Goal: Task Accomplishment & Management: Manage account settings

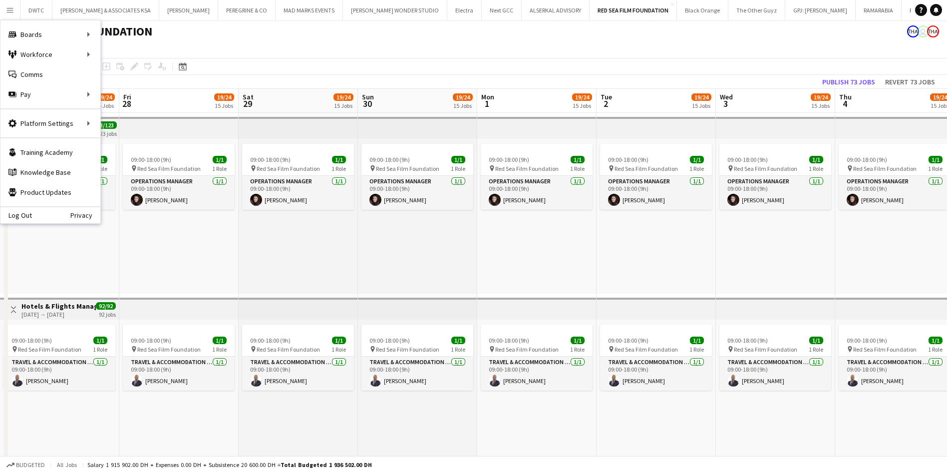
scroll to position [0, 291]
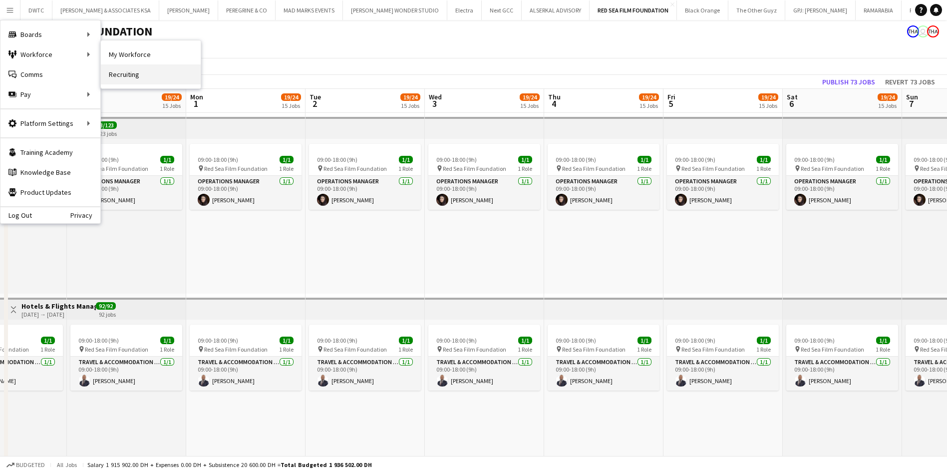
click at [119, 71] on link "Recruiting" at bounding box center [151, 74] width 100 height 20
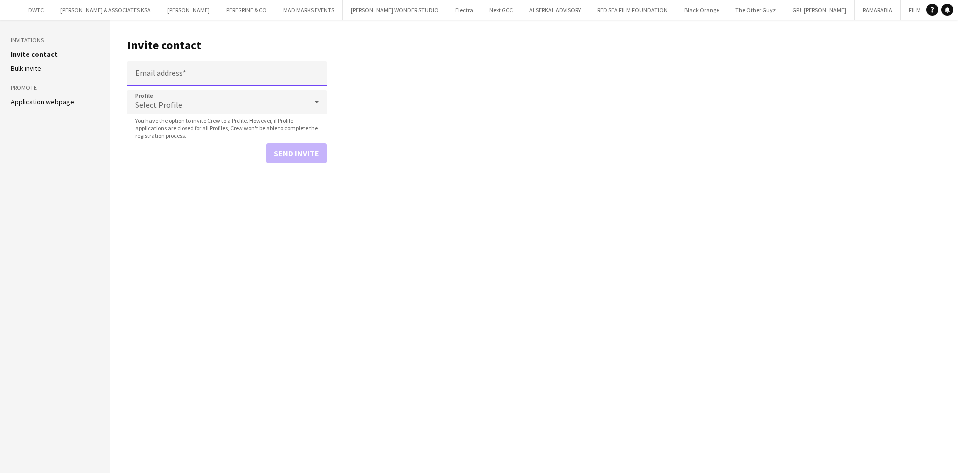
click at [205, 72] on input "Email address" at bounding box center [227, 73] width 200 height 25
paste input "**********"
type input "**********"
click at [258, 102] on div "Select Profile" at bounding box center [217, 102] width 180 height 24
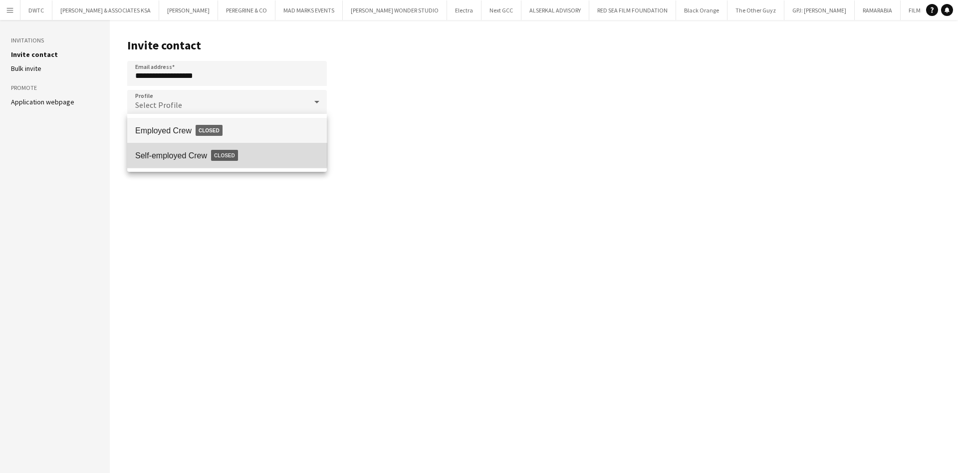
click at [197, 154] on span "Self-employed Crew Closed" at bounding box center [227, 155] width 184 height 23
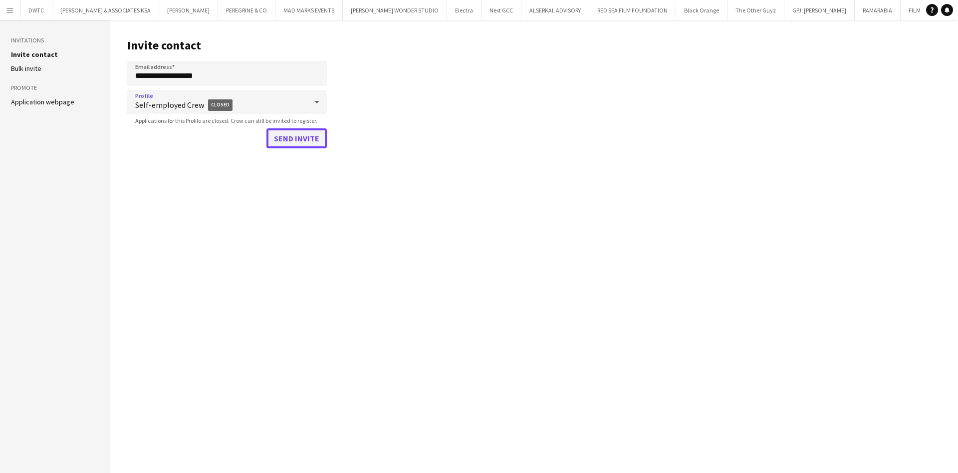
click at [309, 140] on button "Send invite" at bounding box center [296, 138] width 60 height 20
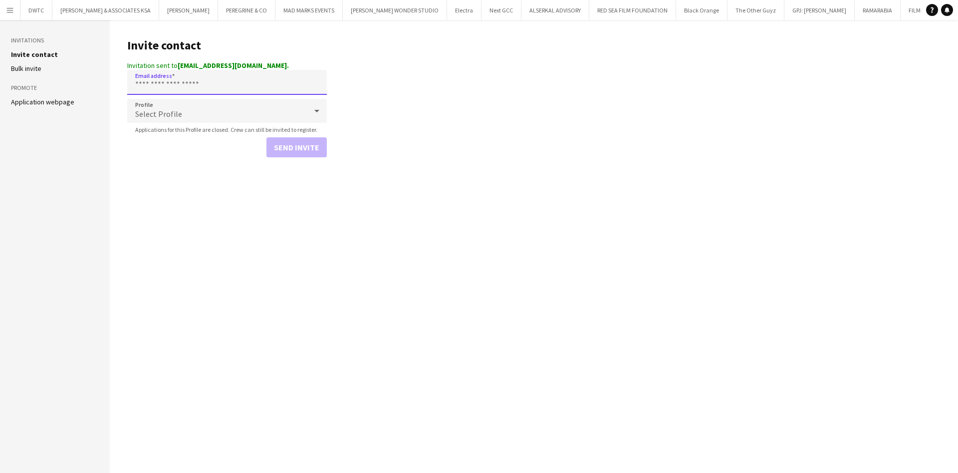
click at [195, 85] on input "Email address" at bounding box center [227, 82] width 200 height 25
paste input "**********"
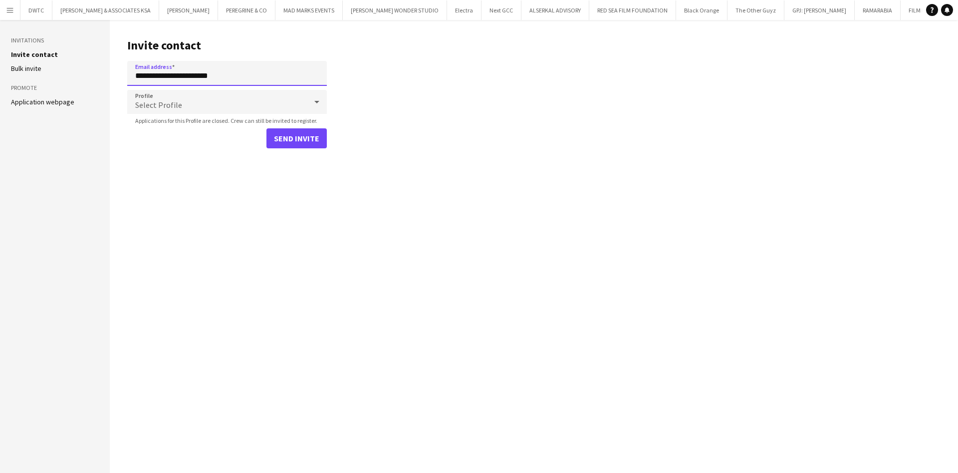
type input "**********"
click at [219, 103] on div "Select Profile" at bounding box center [217, 102] width 180 height 24
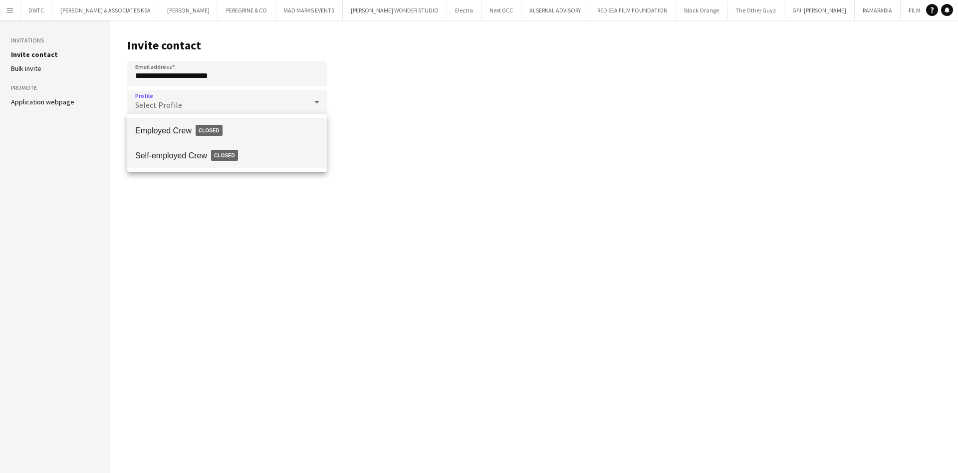
click at [182, 154] on span "Self-employed Crew Closed" at bounding box center [227, 155] width 184 height 23
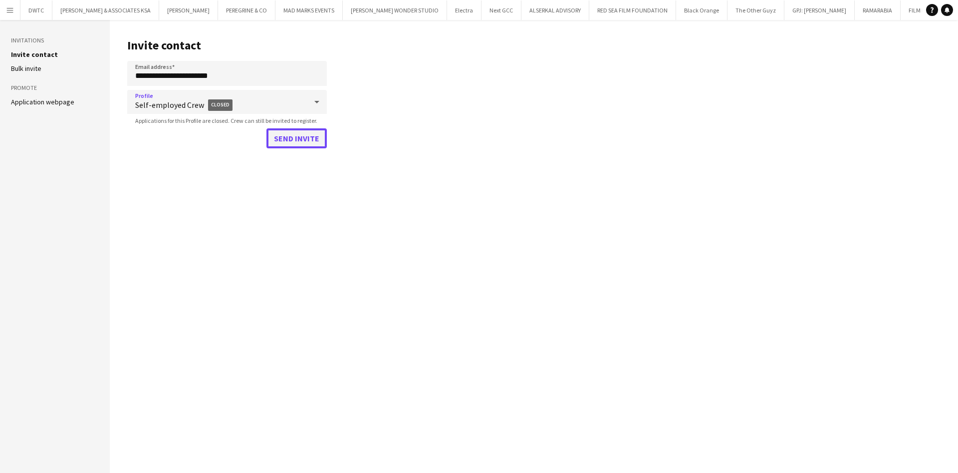
click at [302, 141] on button "Send invite" at bounding box center [296, 138] width 60 height 20
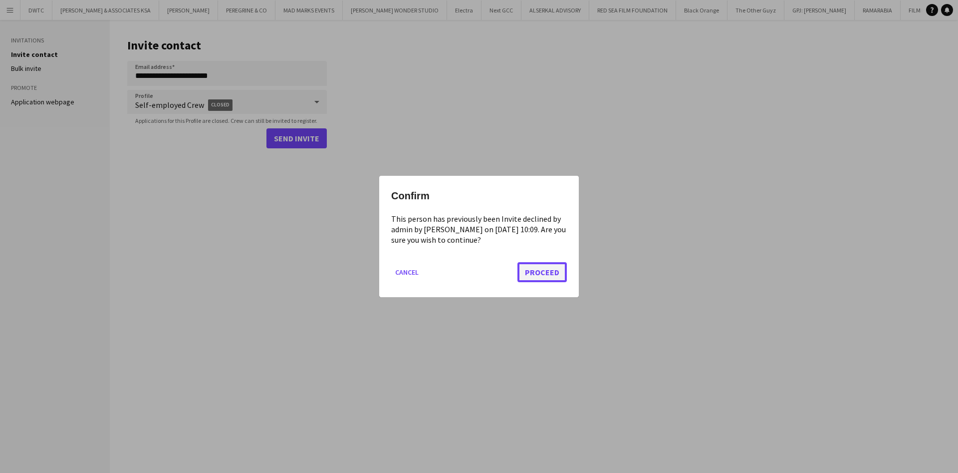
click at [535, 266] on button "Proceed" at bounding box center [541, 272] width 49 height 20
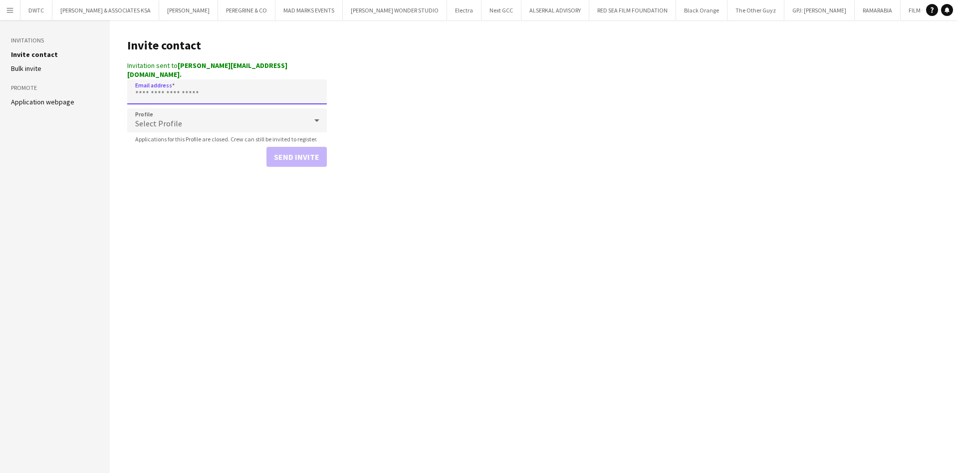
click at [209, 79] on input "Email address" at bounding box center [227, 91] width 200 height 25
paste input "**********"
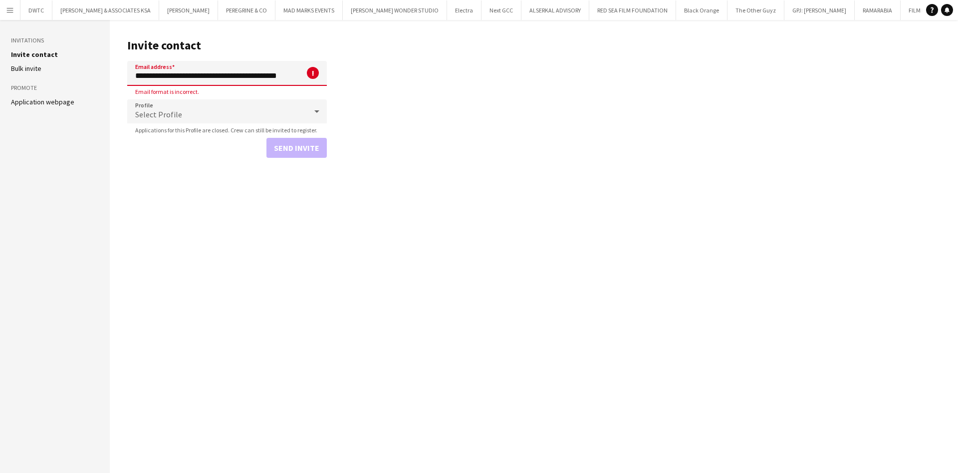
drag, startPoint x: 224, startPoint y: 78, endPoint x: 349, endPoint y: 75, distance: 125.8
click at [353, 73] on main "**********" at bounding box center [534, 246] width 848 height 453
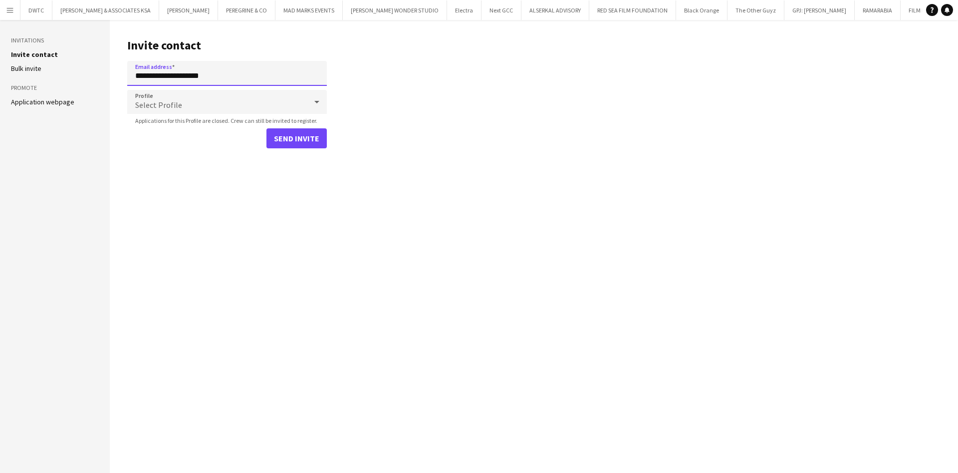
type input "**********"
click at [312, 94] on icon at bounding box center [317, 102] width 12 height 20
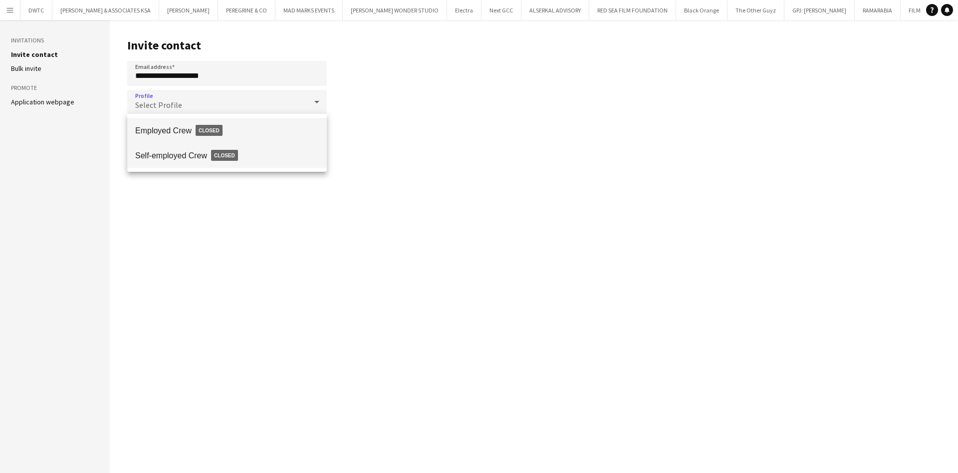
click at [209, 163] on span "Self-employed Crew Closed" at bounding box center [227, 155] width 184 height 23
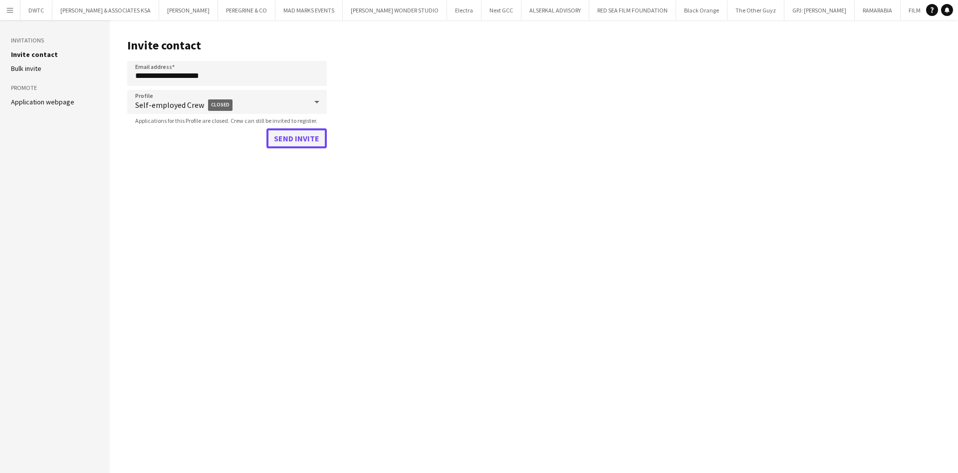
click at [293, 137] on button "Send invite" at bounding box center [296, 138] width 60 height 20
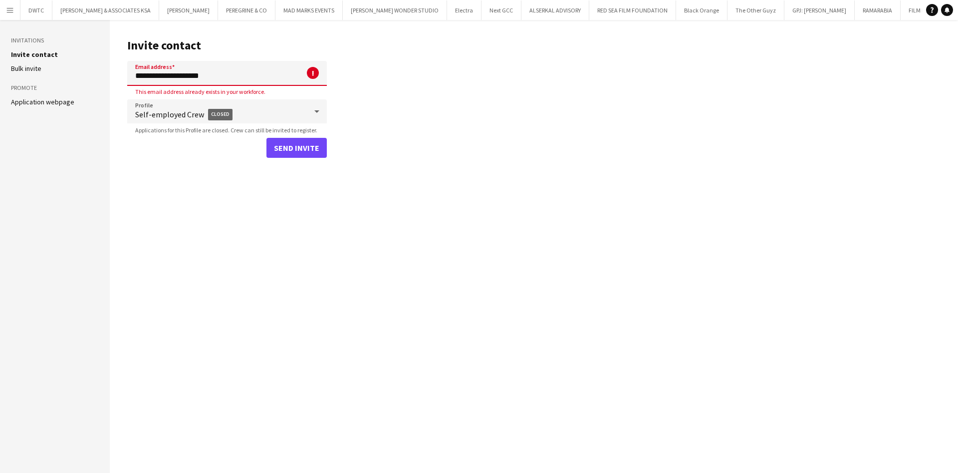
click at [253, 78] on input "**********" at bounding box center [227, 73] width 200 height 25
click at [10, 4] on button "Menu" at bounding box center [10, 10] width 20 height 20
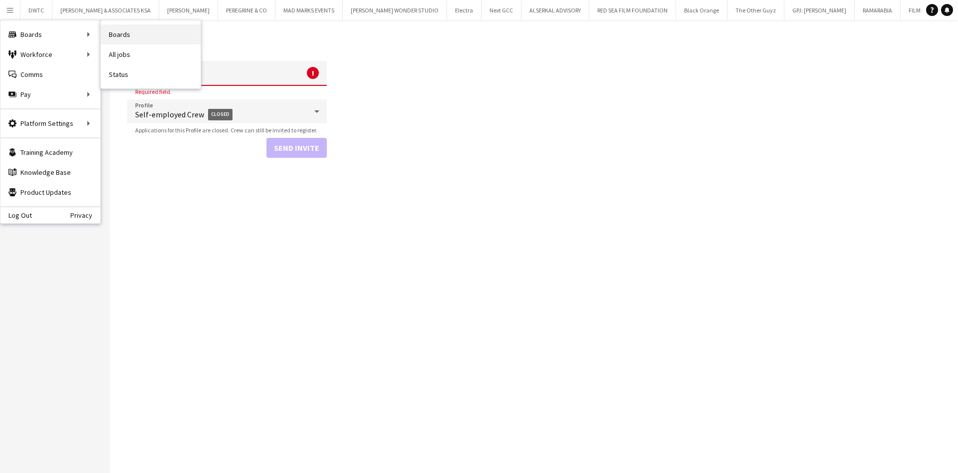
click at [120, 38] on link "Boards" at bounding box center [151, 34] width 100 height 20
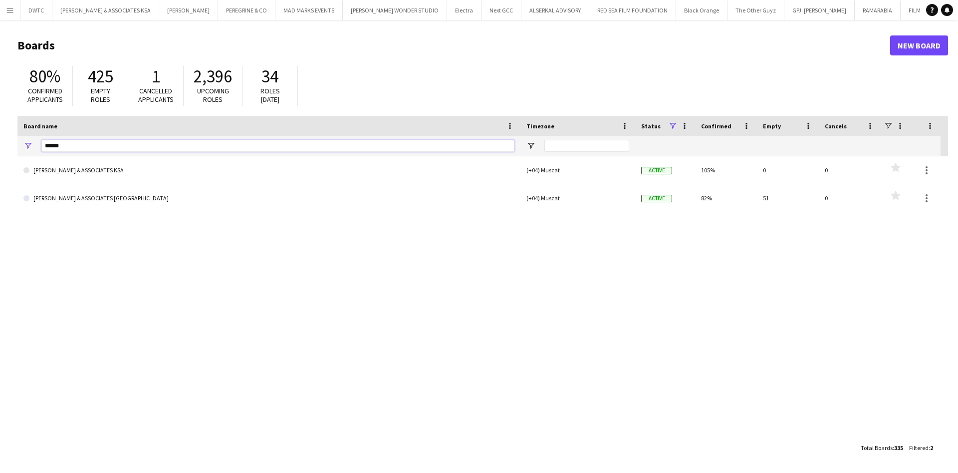
click at [142, 144] on input "******" at bounding box center [277, 146] width 473 height 12
type input "****"
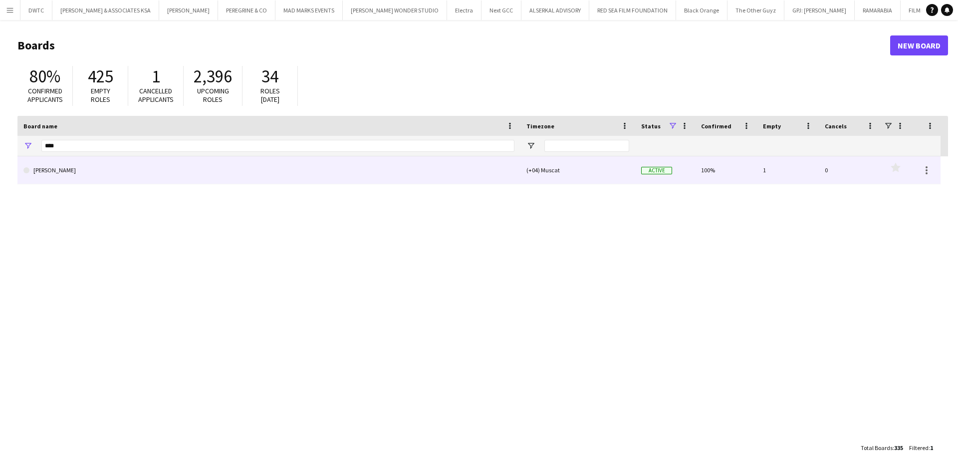
click at [94, 166] on link "[PERSON_NAME]" at bounding box center [268, 170] width 491 height 28
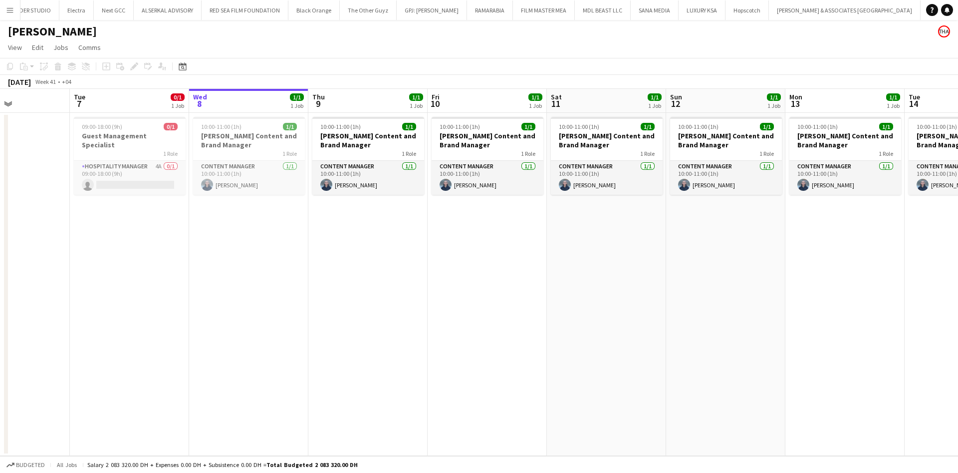
scroll to position [0, 276]
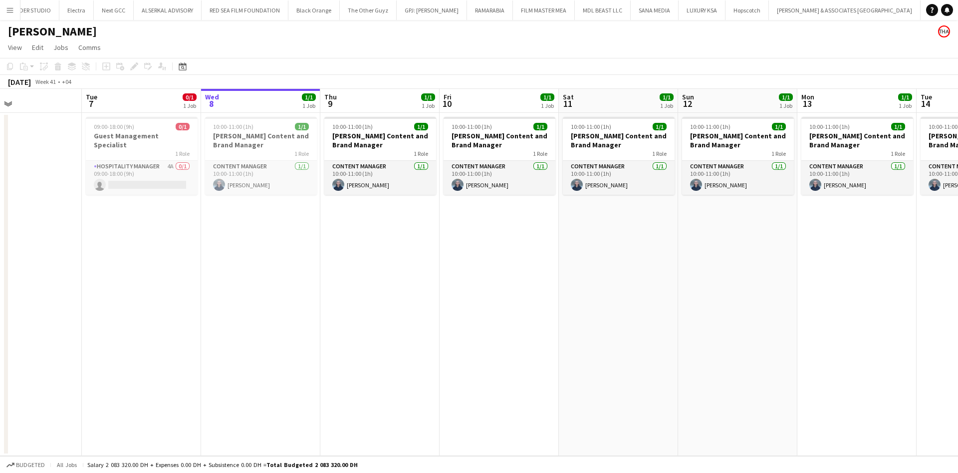
drag, startPoint x: 344, startPoint y: 243, endPoint x: 426, endPoint y: 240, distance: 81.9
click at [426, 240] on app-calendar-viewport "Sat 4 Sun 5 Mon 6 Tue 7 0/1 1 Job Wed 8 1/1 1 Job Thu 9 1/1 1 Job Fri 10 1/1 1 …" at bounding box center [479, 272] width 958 height 367
click at [158, 132] on h3 "Guest Management Specialist" at bounding box center [142, 140] width 112 height 18
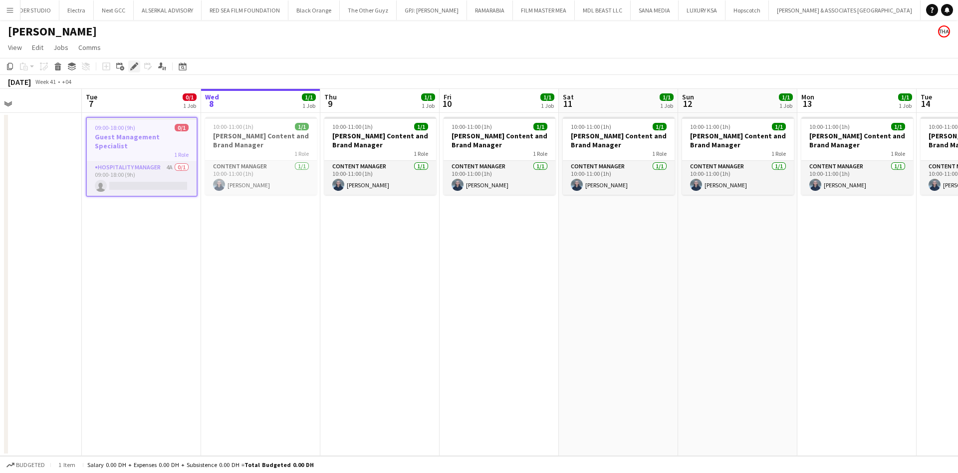
click at [136, 66] on icon "Edit" at bounding box center [134, 66] width 8 height 8
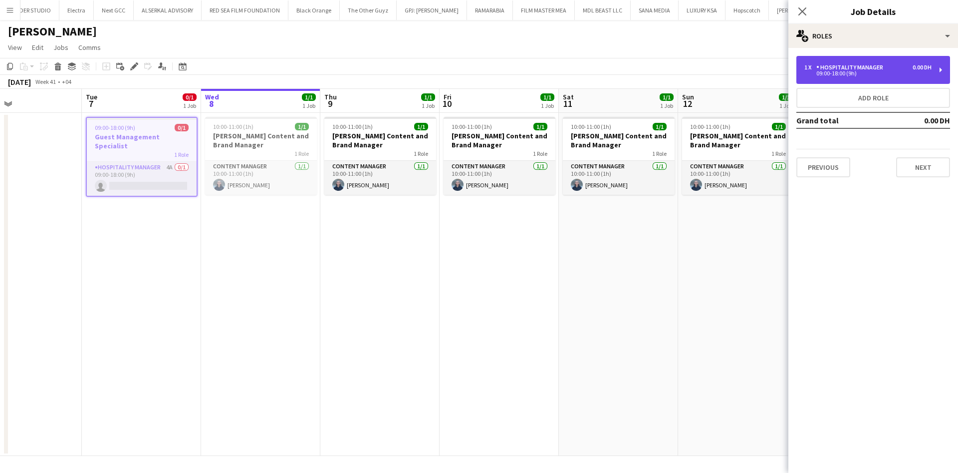
click at [877, 71] on div "09:00-18:00 (9h)" at bounding box center [867, 73] width 127 height 5
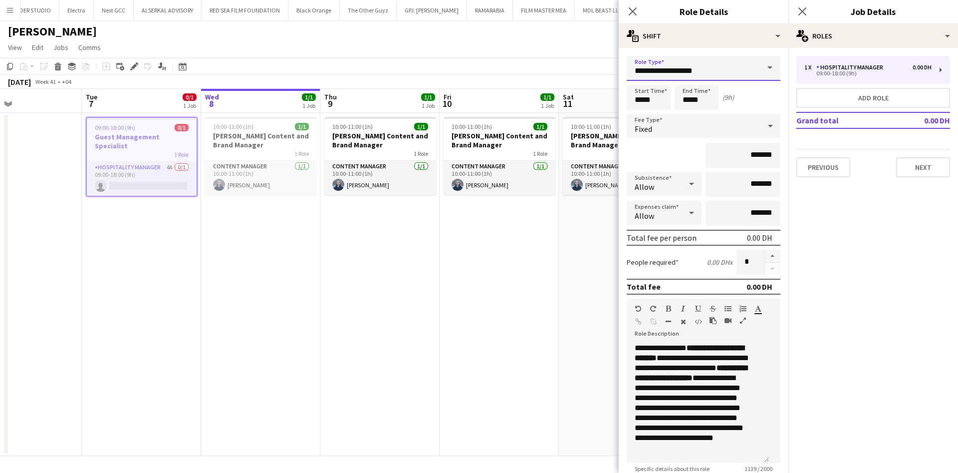
click at [711, 75] on input "**********" at bounding box center [704, 68] width 154 height 25
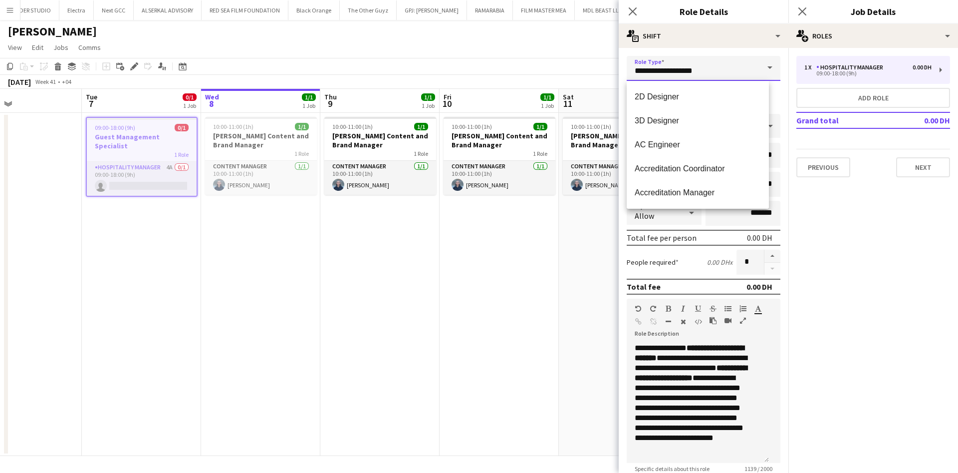
drag, startPoint x: 706, startPoint y: 69, endPoint x: 628, endPoint y: 72, distance: 77.9
click at [628, 72] on input "**********" at bounding box center [704, 68] width 154 height 25
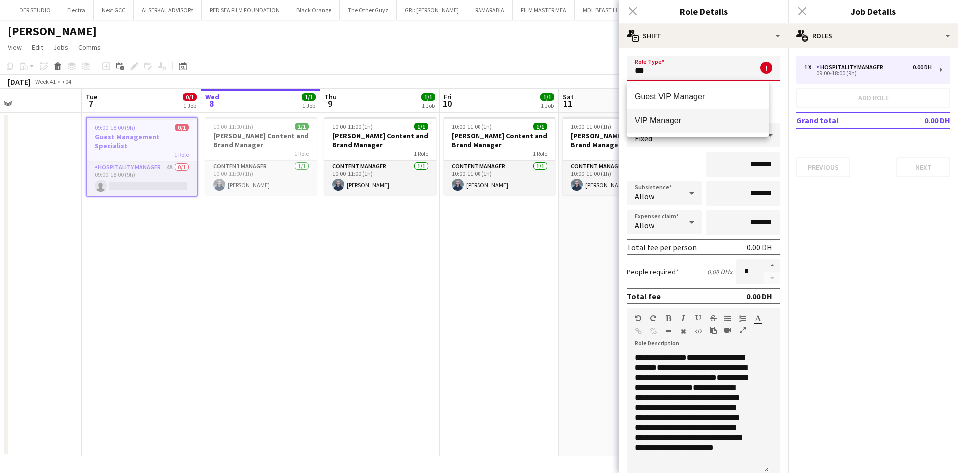
click at [652, 114] on mat-option "VIP Manager" at bounding box center [698, 121] width 142 height 24
type input "**********"
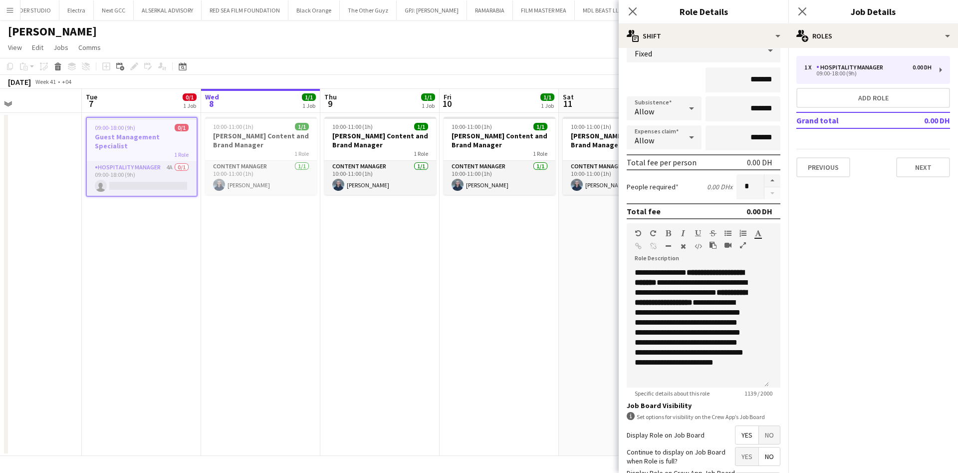
scroll to position [176, 0]
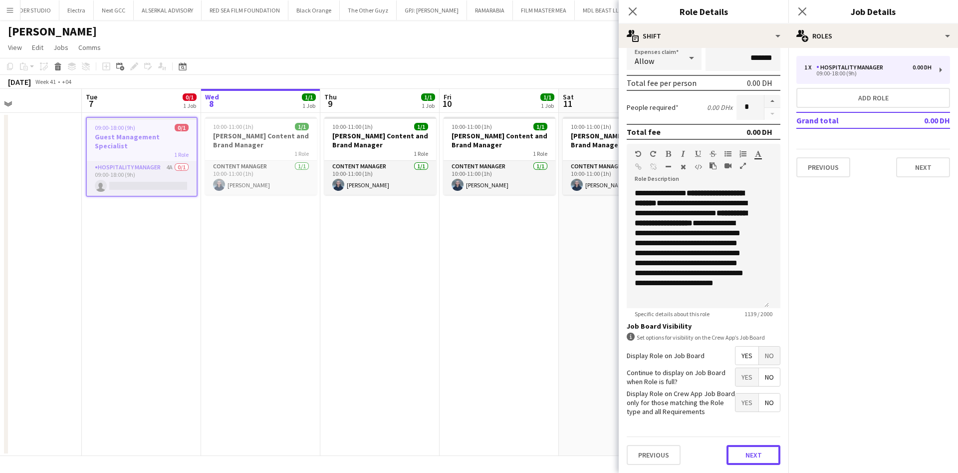
click at [751, 448] on button "Next" at bounding box center [753, 455] width 54 height 20
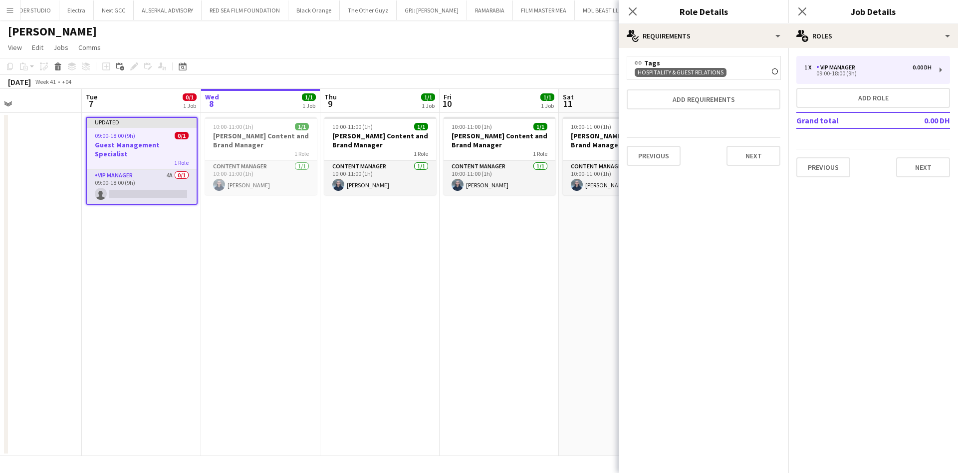
scroll to position [0, 0]
click at [758, 158] on button "Next" at bounding box center [753, 156] width 54 height 20
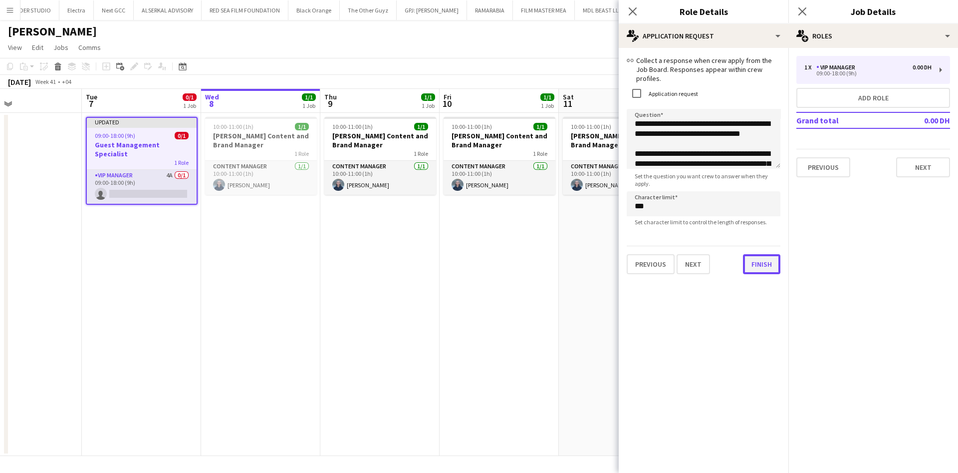
click at [746, 269] on div "**********" at bounding box center [704, 165] width 170 height 234
click at [756, 256] on button "Finish" at bounding box center [761, 264] width 37 height 20
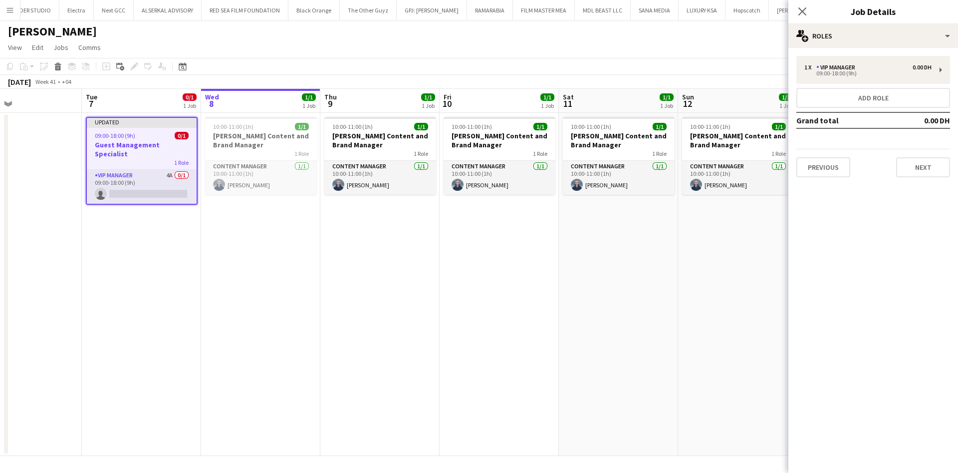
click at [199, 267] on app-date-cell "Updated 09:00-18:00 (9h) 0/1 Guest Management Specialist 1 Role VIP Manager 4A …" at bounding box center [141, 284] width 119 height 343
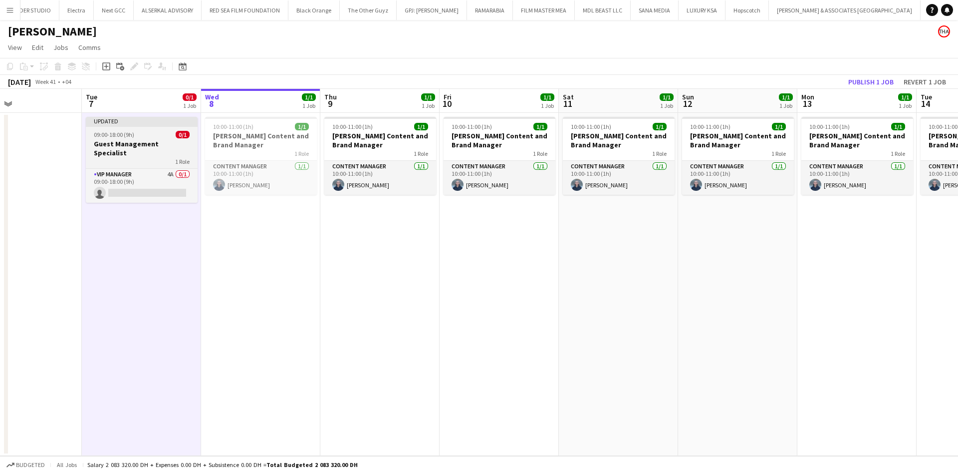
click at [166, 131] on div "09:00-18:00 (9h) 0/1" at bounding box center [142, 134] width 112 height 7
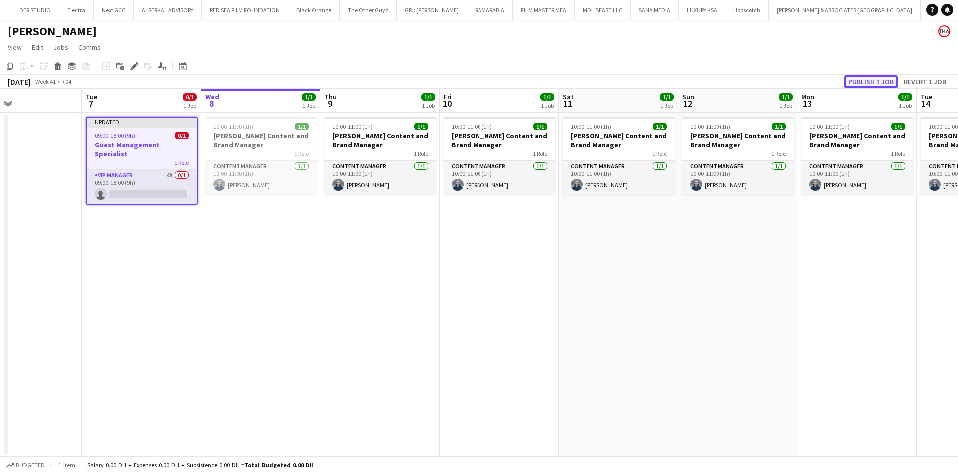
click at [871, 80] on button "Publish 1 job" at bounding box center [870, 81] width 53 height 13
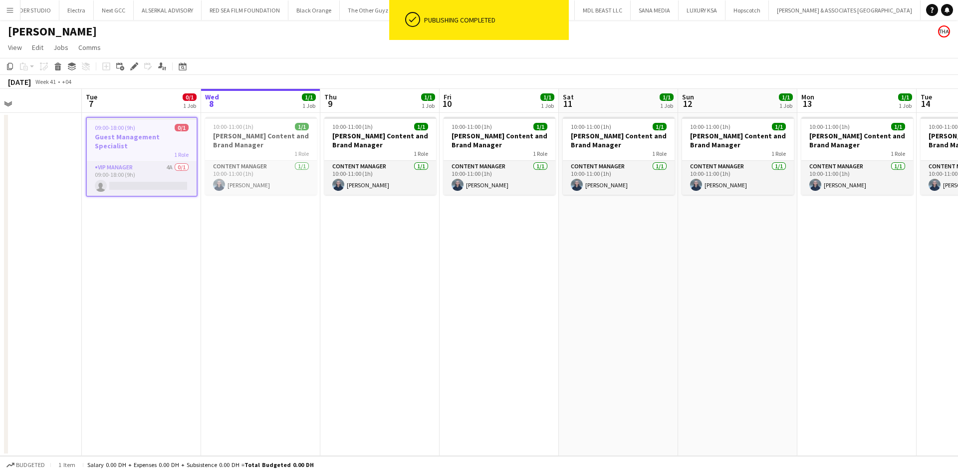
click at [175, 256] on app-date-cell "09:00-18:00 (9h) 0/1 Guest Management Specialist 1 Role VIP Manager 4A 0/1 09:0…" at bounding box center [141, 284] width 119 height 343
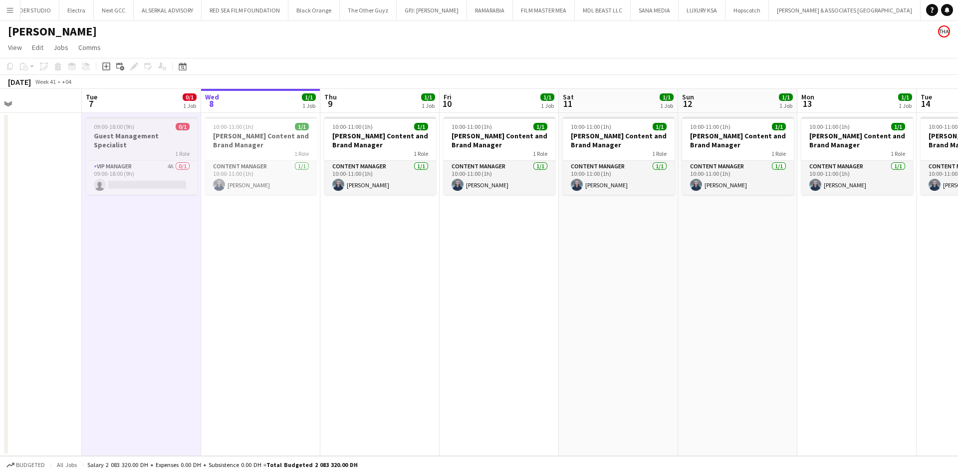
click at [155, 126] on div "09:00-18:00 (9h) 0/1" at bounding box center [142, 126] width 112 height 7
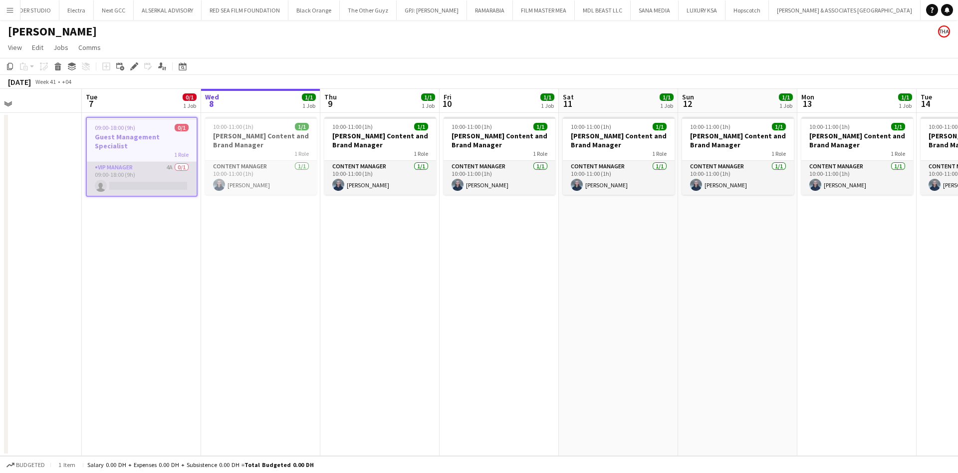
click at [150, 162] on app-card-role "VIP Manager 4A 0/1 09:00-18:00 (9h) single-neutral-actions" at bounding box center [142, 179] width 110 height 34
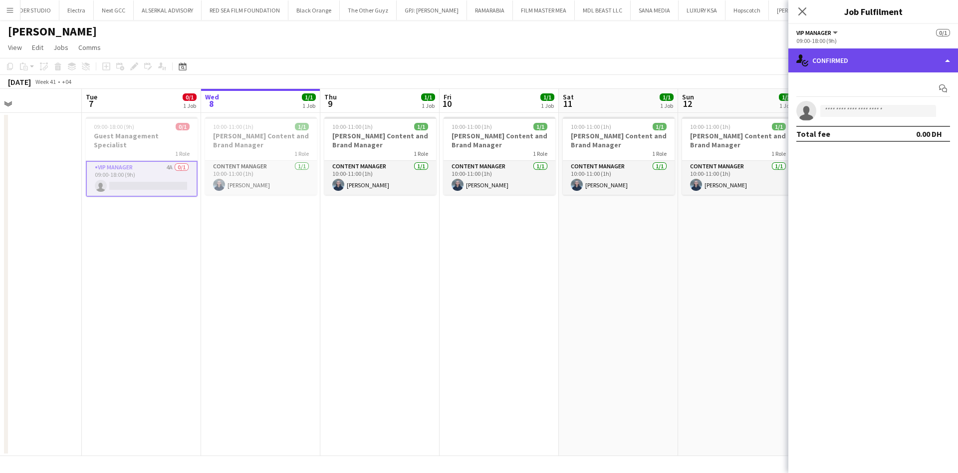
click at [914, 64] on div "single-neutral-actions-check-2 Confirmed" at bounding box center [873, 60] width 170 height 24
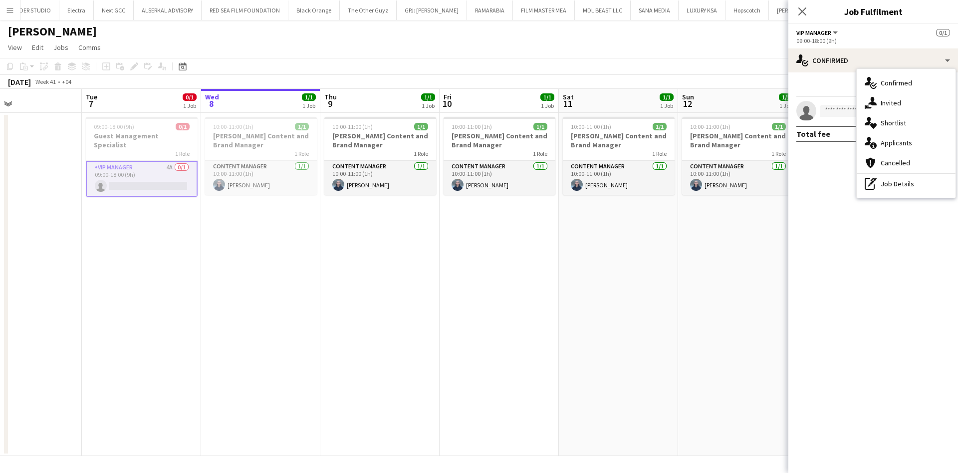
click at [511, 250] on app-date-cell "10:00-11:00 (1h) 1/1 [PERSON_NAME] Content and Brand Manager 1 Role Content Man…" at bounding box center [499, 284] width 119 height 343
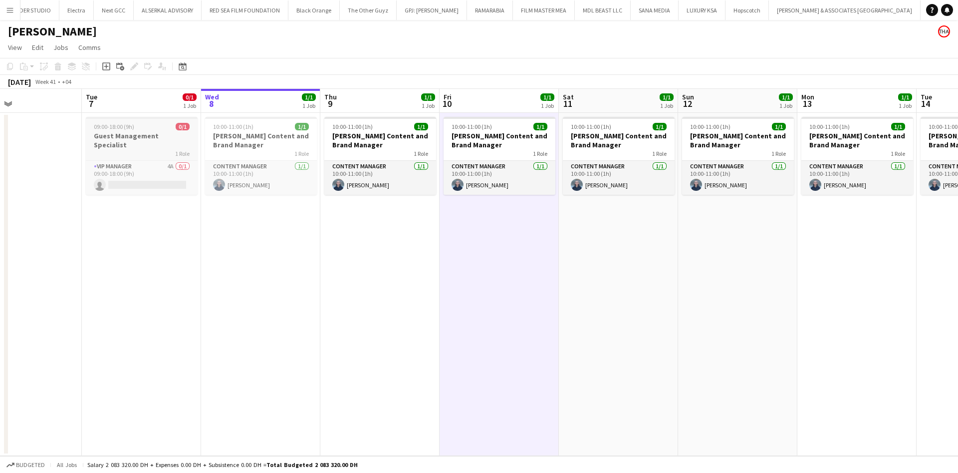
click at [171, 149] on div "1 Role" at bounding box center [142, 153] width 112 height 8
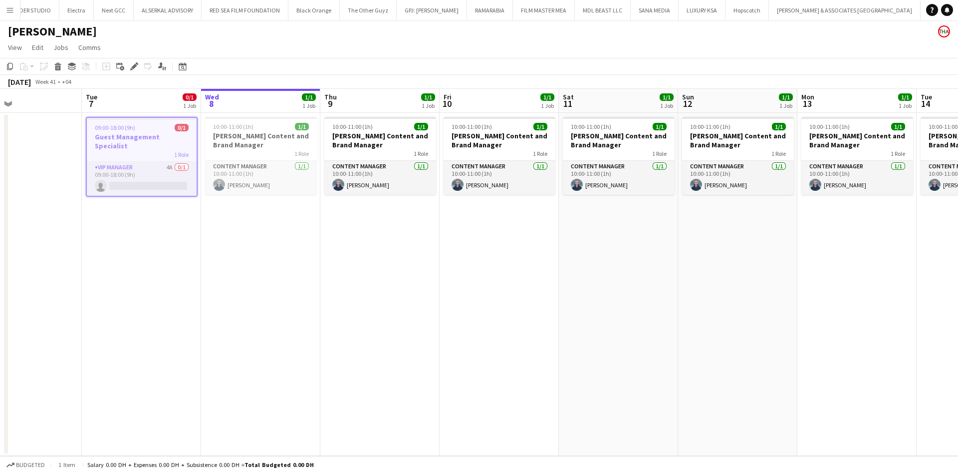
click at [181, 262] on app-date-cell "09:00-18:00 (9h) 0/1 Guest Management Specialist 1 Role VIP Manager 4A 0/1 09:0…" at bounding box center [141, 284] width 119 height 343
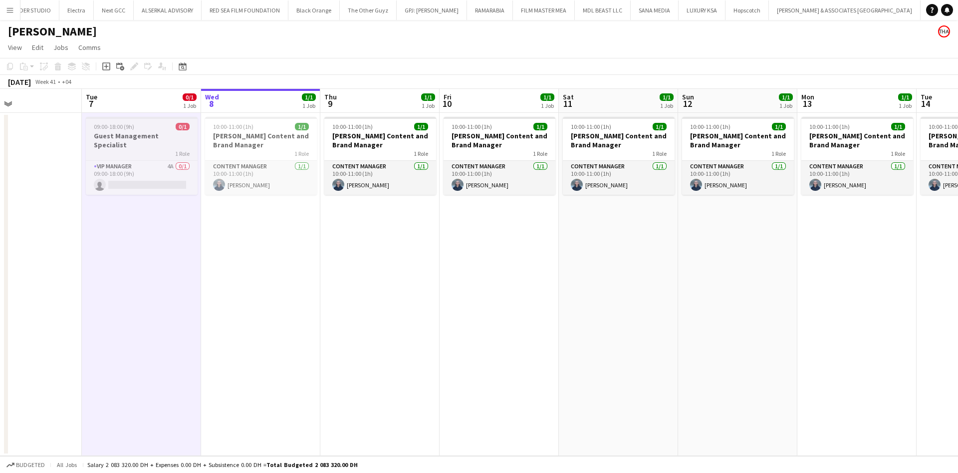
click at [164, 129] on div "09:00-18:00 (9h) 0/1" at bounding box center [142, 126] width 112 height 7
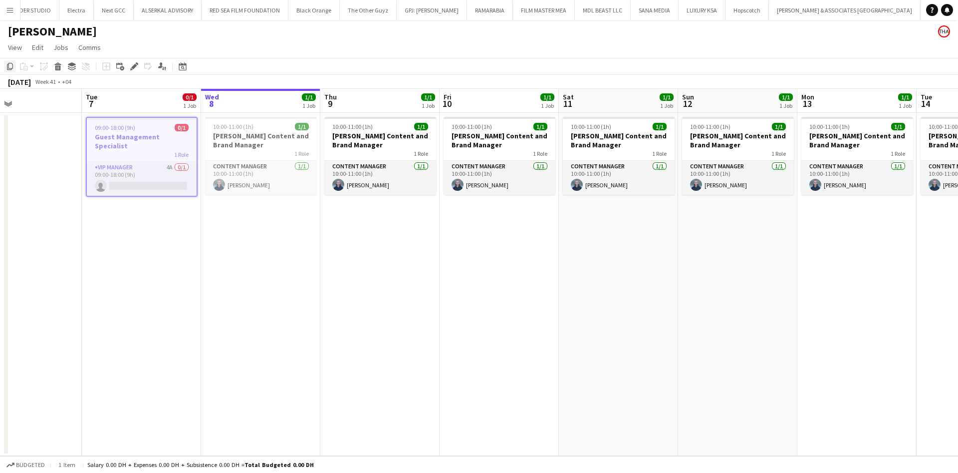
click at [10, 69] on icon at bounding box center [10, 66] width 6 height 7
click at [369, 224] on app-date-cell "10:00-11:00 (1h) 1/1 [PERSON_NAME] Content and Brand Manager 1 Role Content Man…" at bounding box center [379, 284] width 119 height 343
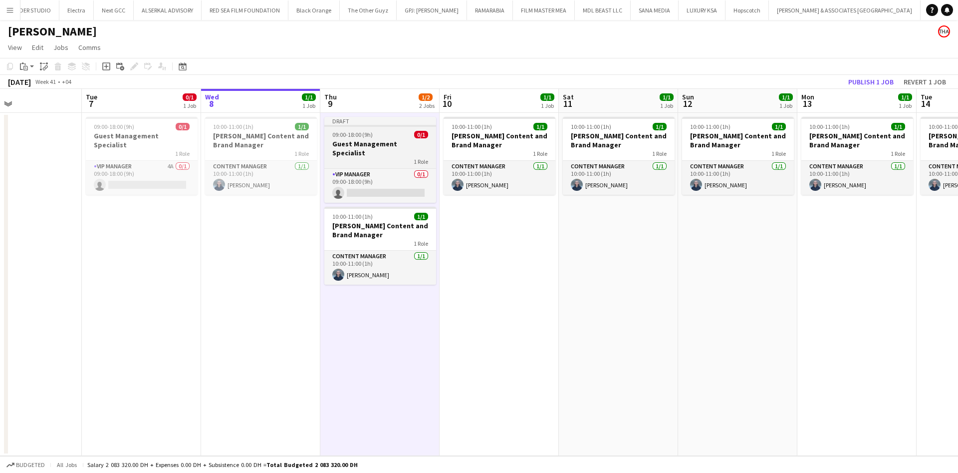
click at [398, 146] on h3 "Guest Management Specialist" at bounding box center [380, 148] width 112 height 18
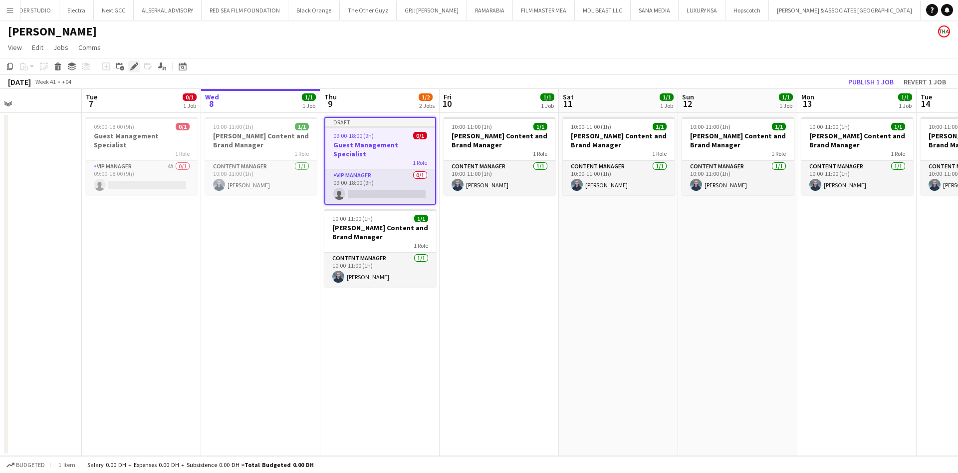
click at [134, 68] on icon "Edit" at bounding box center [134, 66] width 8 height 8
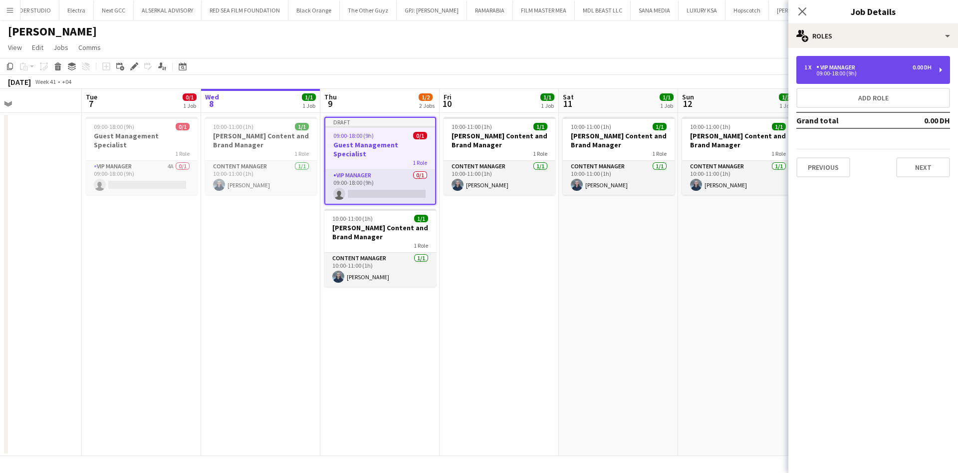
click at [830, 65] on div "VIP Manager" at bounding box center [837, 67] width 43 height 7
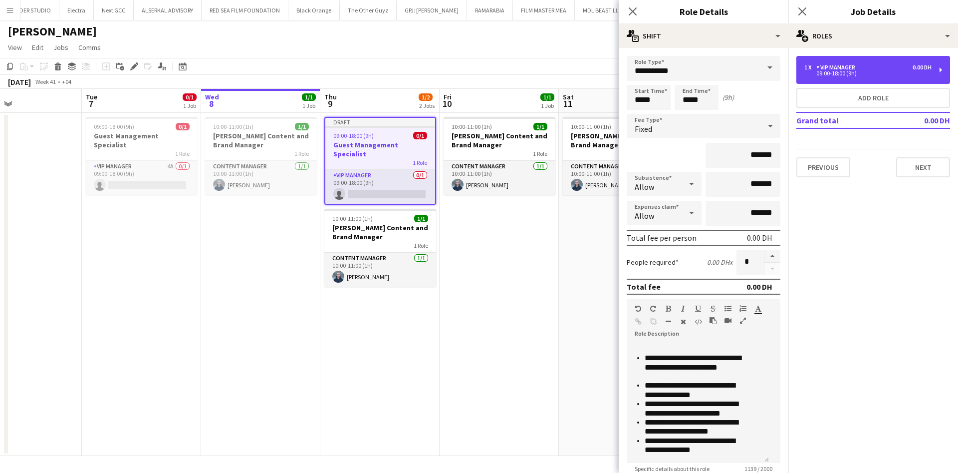
scroll to position [176, 0]
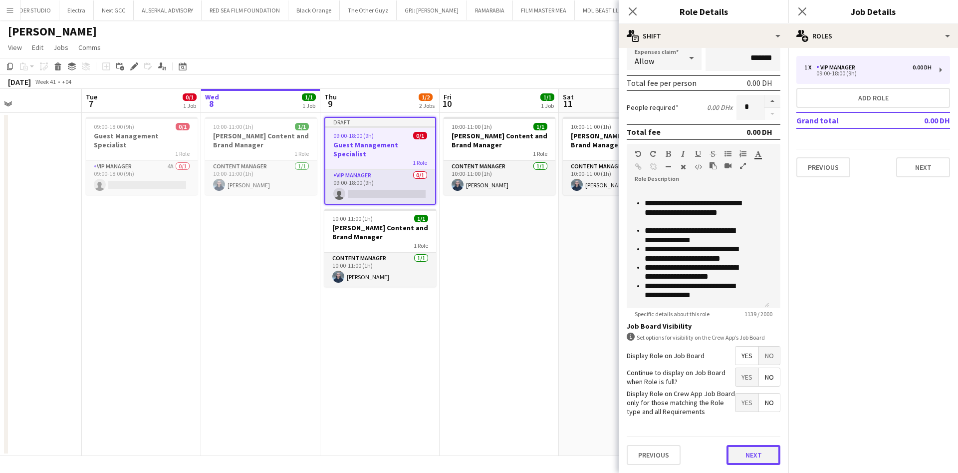
click at [730, 450] on button "Next" at bounding box center [753, 455] width 54 height 20
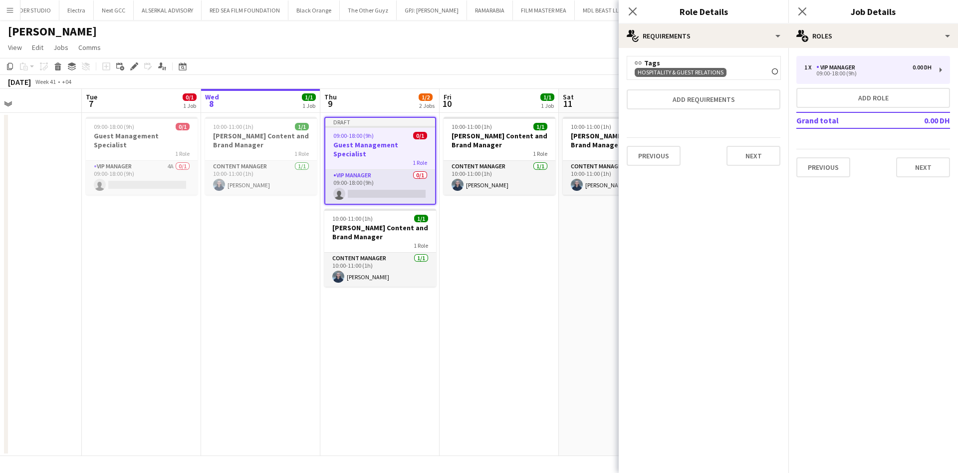
scroll to position [0, 0]
click at [758, 155] on button "Next" at bounding box center [753, 156] width 54 height 20
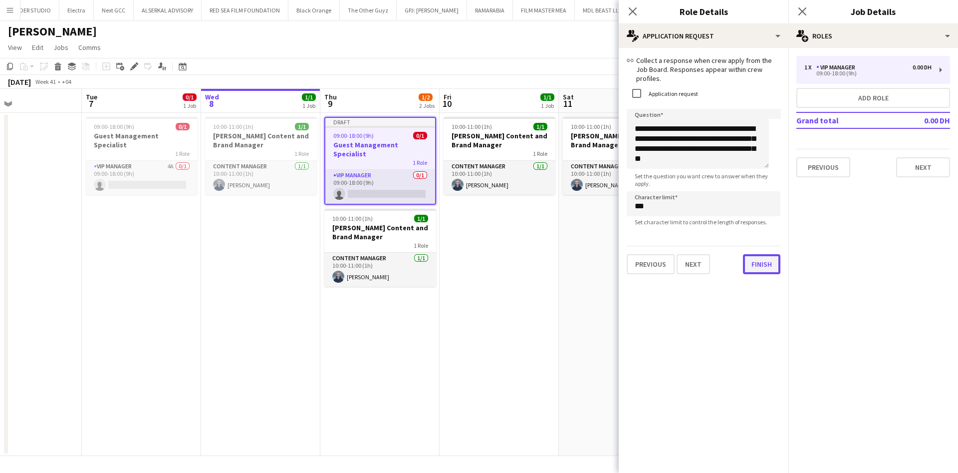
click at [743, 254] on button "Finish" at bounding box center [761, 264] width 37 height 20
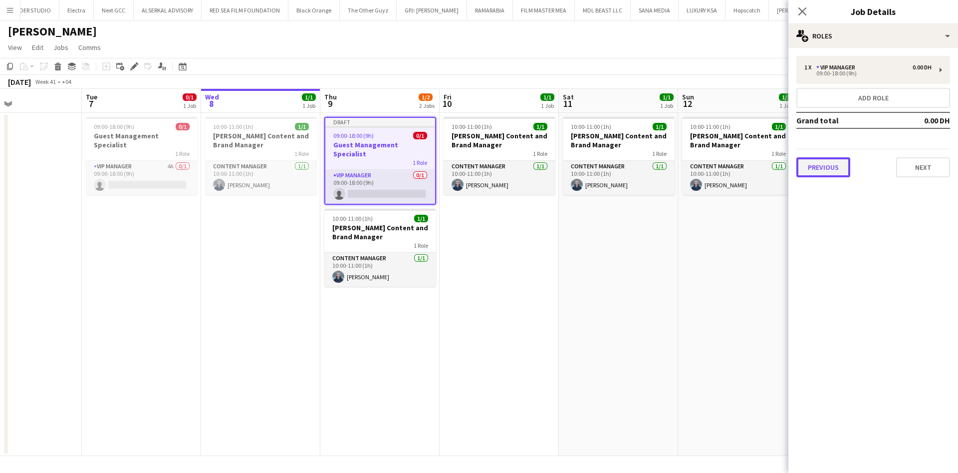
click at [817, 172] on button "Previous" at bounding box center [823, 167] width 54 height 20
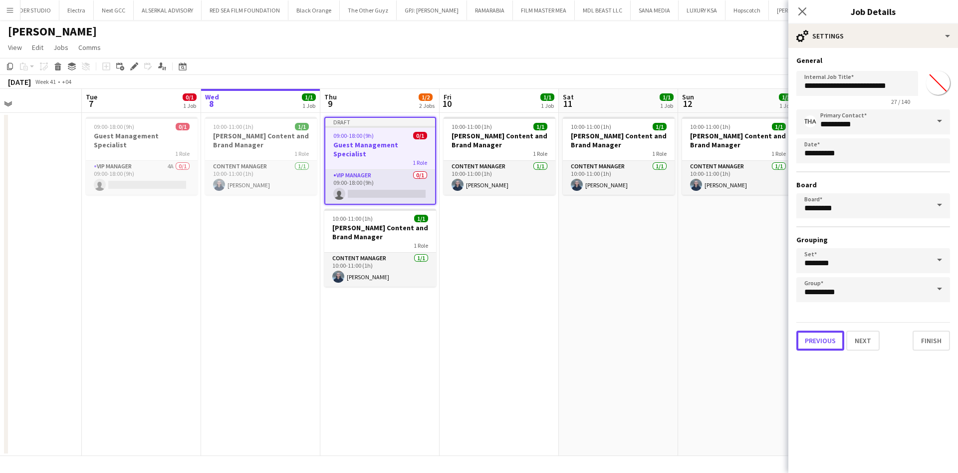
click at [837, 338] on button "Previous" at bounding box center [820, 340] width 48 height 20
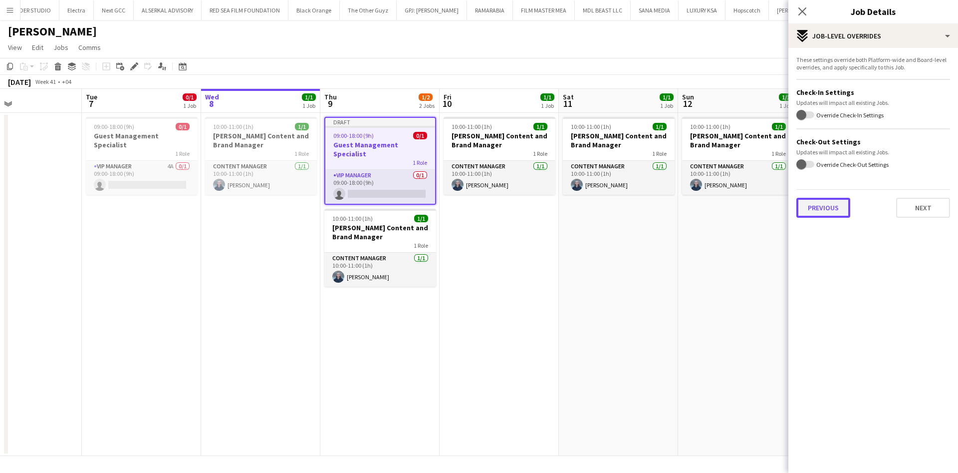
click at [834, 209] on button "Previous" at bounding box center [823, 208] width 54 height 20
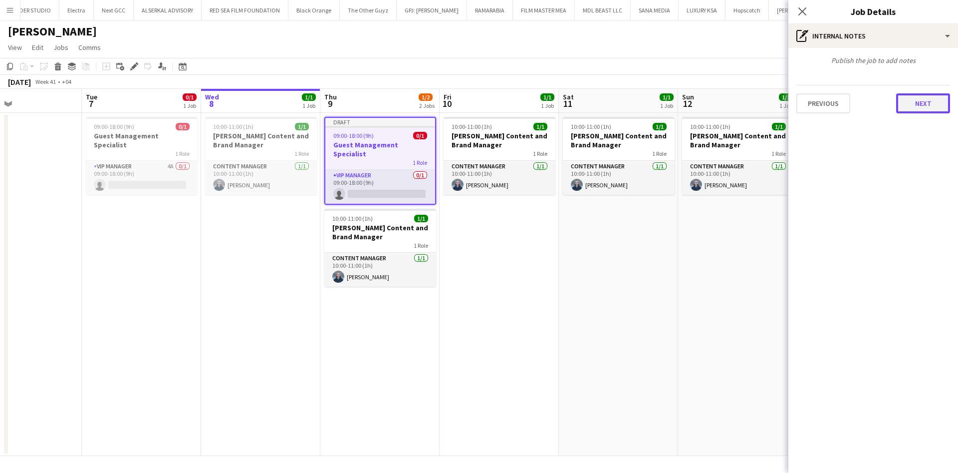
click at [921, 106] on button "Next" at bounding box center [923, 103] width 54 height 20
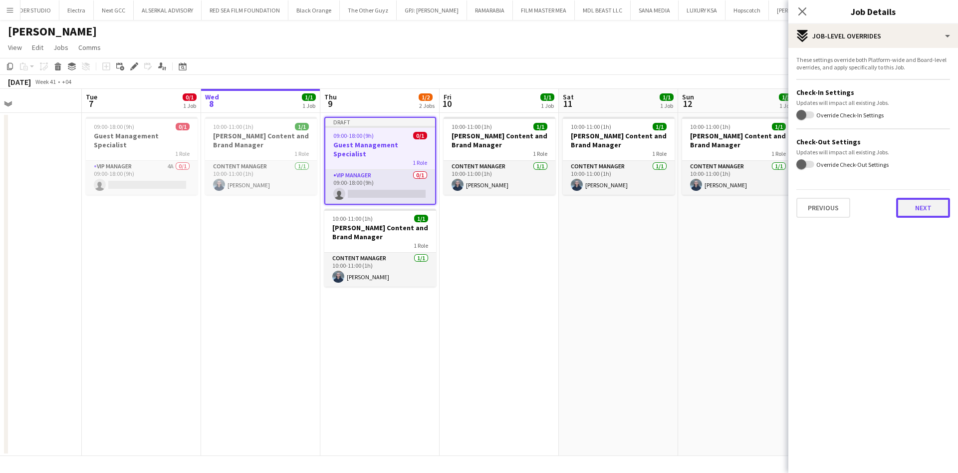
click at [923, 207] on button "Next" at bounding box center [923, 208] width 54 height 20
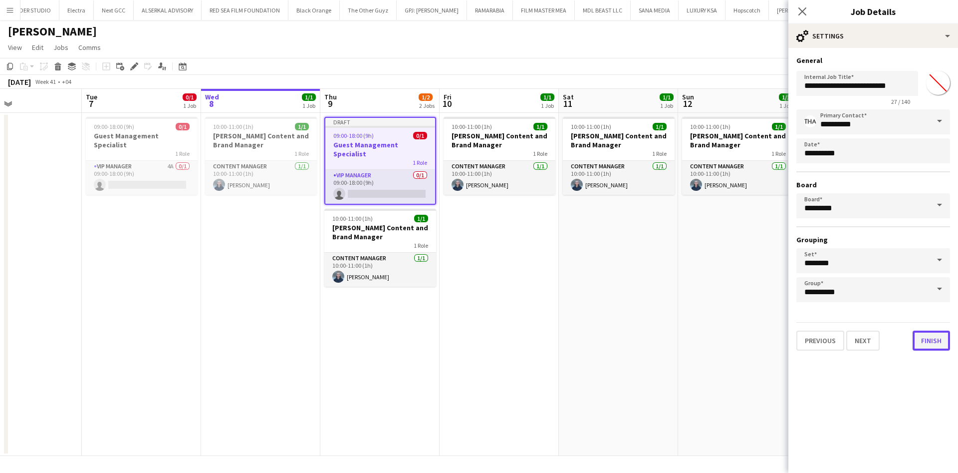
click at [925, 331] on button "Finish" at bounding box center [931, 340] width 37 height 20
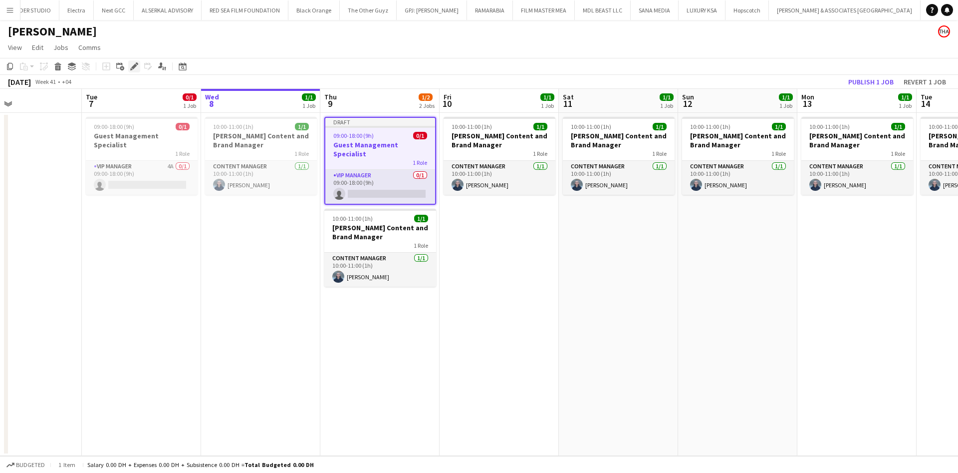
click at [135, 69] on icon "Edit" at bounding box center [134, 66] width 8 height 8
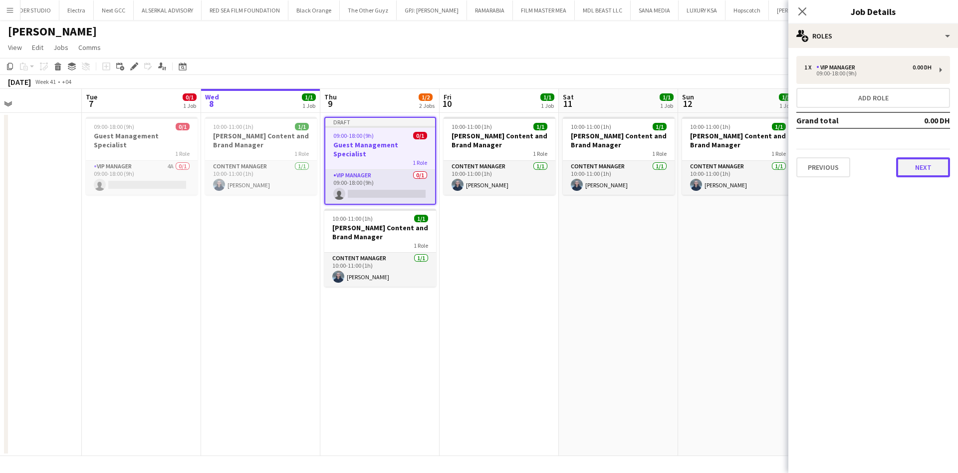
click at [911, 165] on button "Next" at bounding box center [923, 167] width 54 height 20
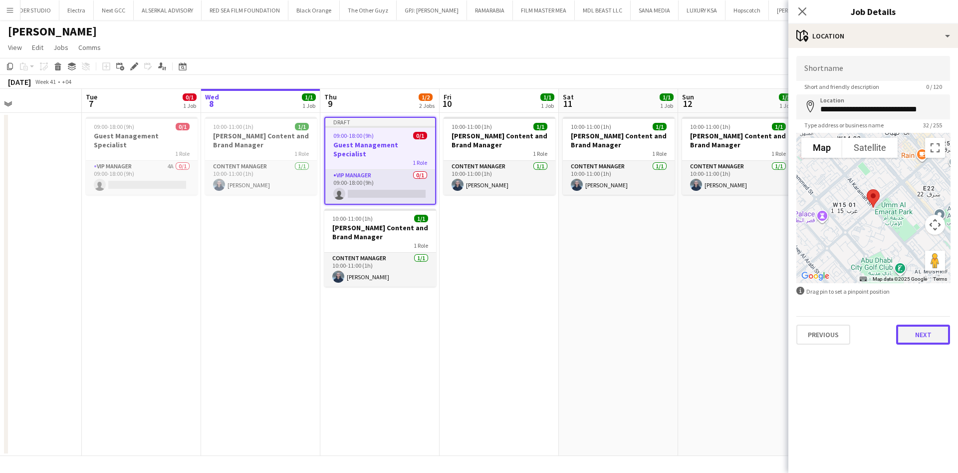
click at [917, 332] on button "Next" at bounding box center [923, 334] width 54 height 20
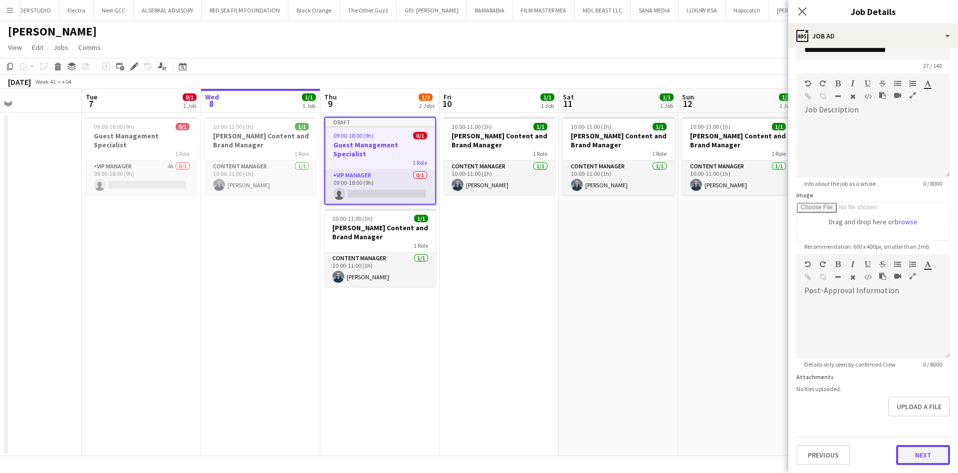
click at [915, 443] on div "Previous Next" at bounding box center [873, 450] width 154 height 28
click at [916, 457] on button "Next" at bounding box center [923, 455] width 54 height 20
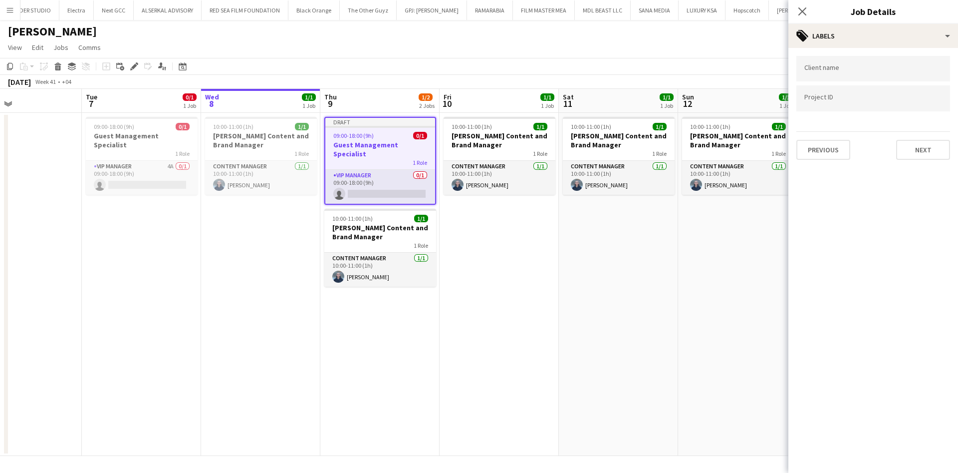
scroll to position [0, 0]
click at [929, 155] on button "Next" at bounding box center [923, 150] width 54 height 20
click at [918, 106] on button "Next" at bounding box center [923, 103] width 54 height 20
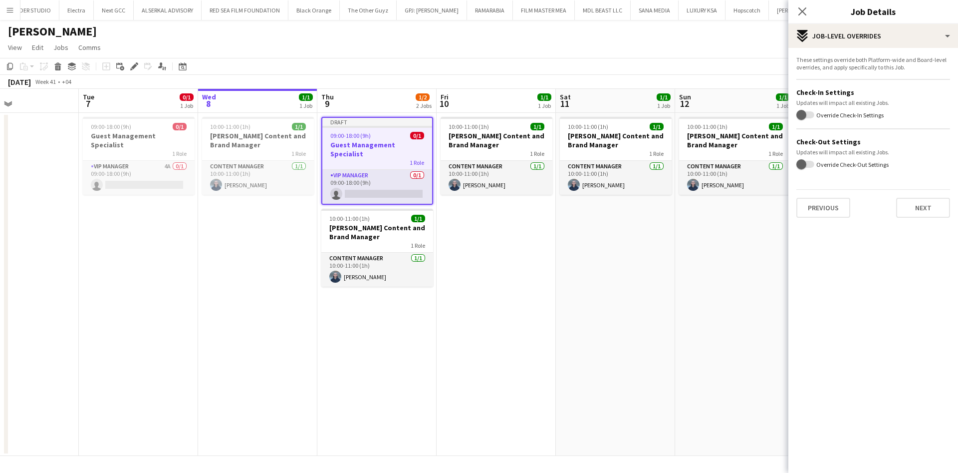
scroll to position [0, 282]
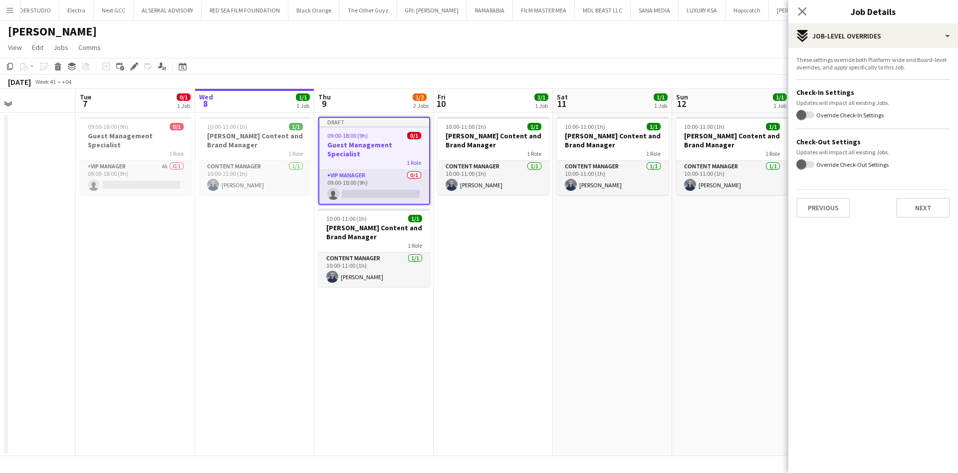
drag, startPoint x: 385, startPoint y: 132, endPoint x: 379, endPoint y: 245, distance: 112.9
click at [379, 245] on app-calendar-viewport "Sat 4 Sun 5 Mon 6 Tue 7 0/1 1 Job Wed 8 1/1 1 Job Thu 9 1/2 2 Jobs Fri 10 1/1 1…" at bounding box center [479, 272] width 958 height 367
click at [927, 209] on button "Next" at bounding box center [923, 208] width 54 height 20
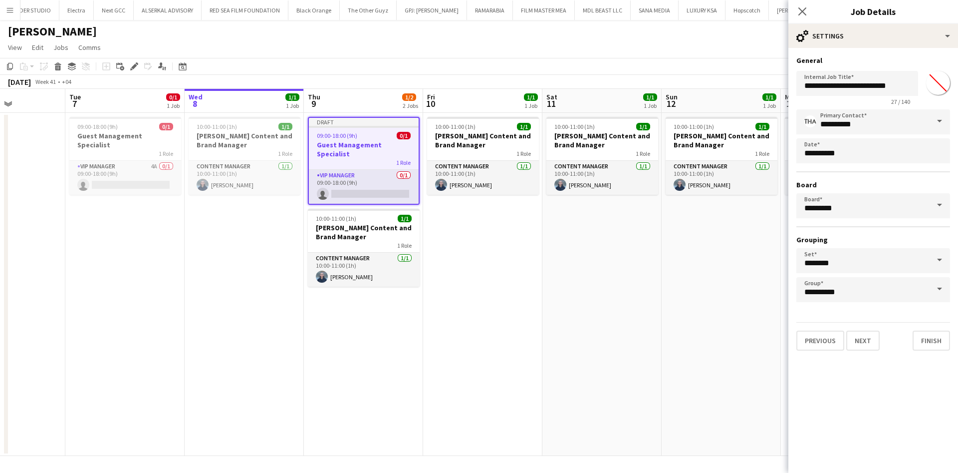
scroll to position [0, 285]
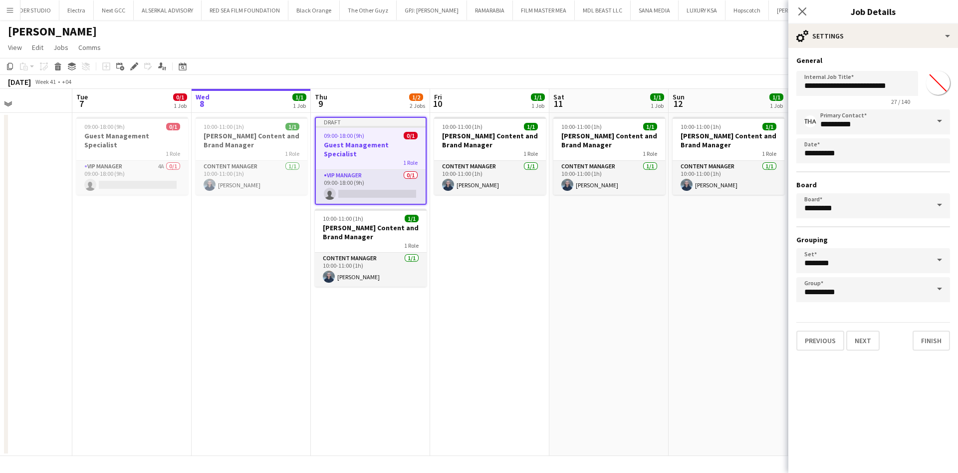
drag, startPoint x: 674, startPoint y: 281, endPoint x: 671, endPoint y: 218, distance: 63.5
click at [671, 218] on app-calendar-viewport "Sat 4 Sun 5 Mon 6 Tue 7 0/1 1 Job Wed 8 1/1 1 Job Thu 9 1/2 2 Jobs Fri 10 1/1 1…" at bounding box center [479, 272] width 958 height 367
click at [856, 343] on button "Next" at bounding box center [862, 340] width 33 height 20
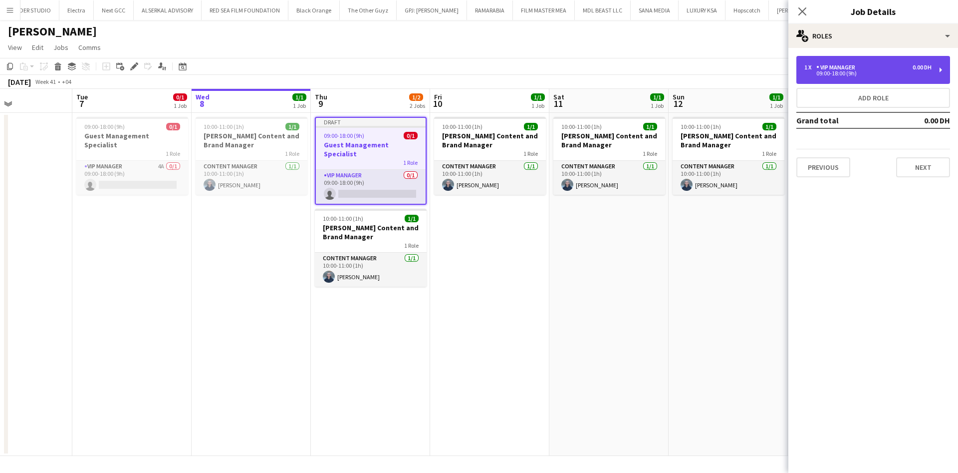
click at [873, 73] on div "09:00-18:00 (9h)" at bounding box center [867, 73] width 127 height 5
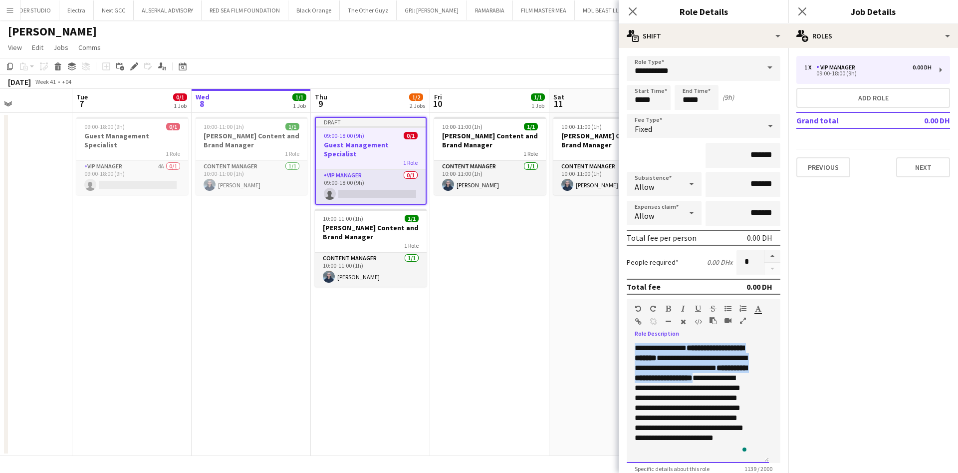
drag, startPoint x: 635, startPoint y: 362, endPoint x: 729, endPoint y: 397, distance: 101.0
click at [729, 397] on p "**********" at bounding box center [692, 408] width 115 height 130
copy p "**********"
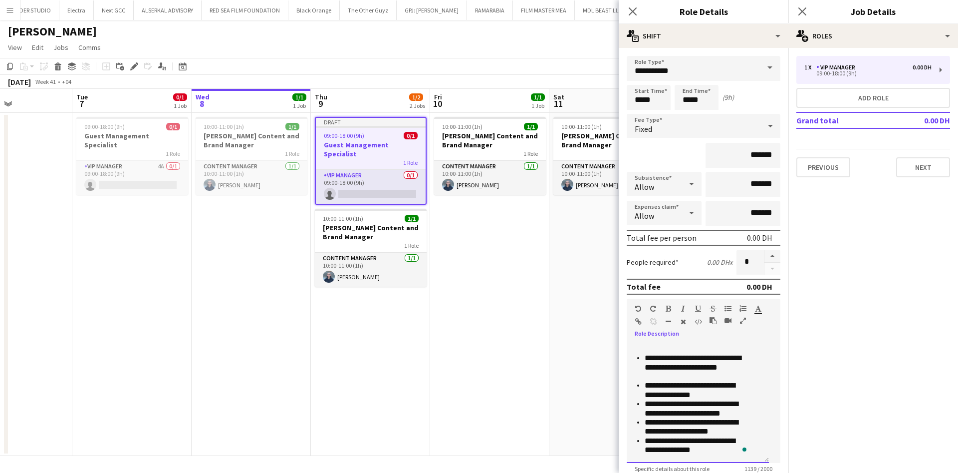
scroll to position [193, 0]
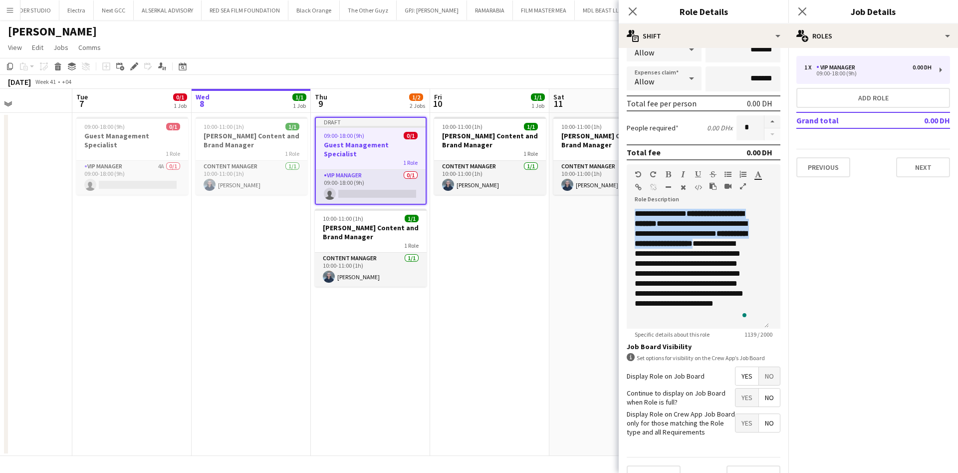
click at [521, 369] on app-date-cell "10:00-11:00 (1h) 1/1 [PERSON_NAME] Content and Brand Manager 1 Role Content Man…" at bounding box center [489, 284] width 119 height 343
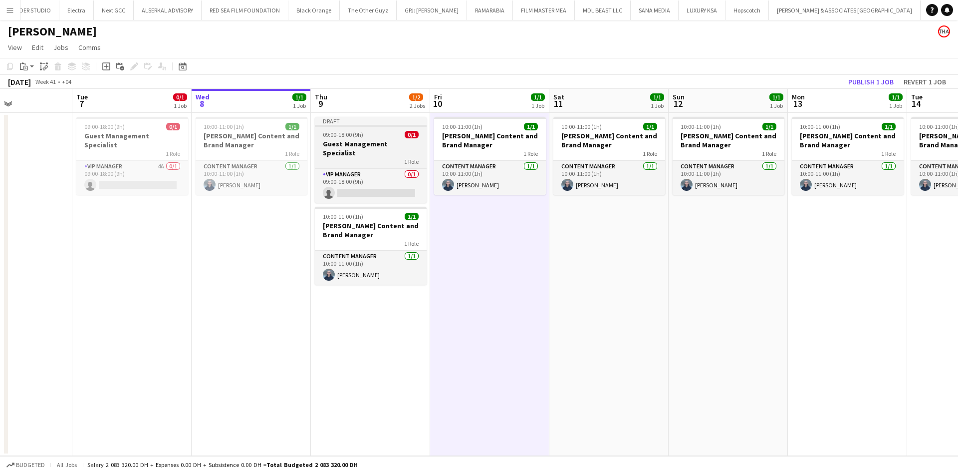
click at [378, 135] on div "09:00-18:00 (9h) 0/1" at bounding box center [371, 134] width 112 height 7
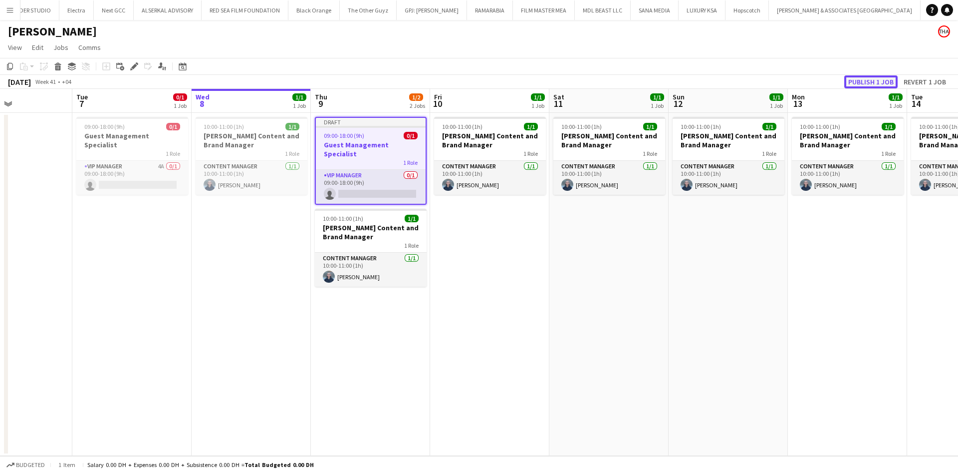
click at [870, 76] on button "Publish 1 job" at bounding box center [870, 81] width 53 height 13
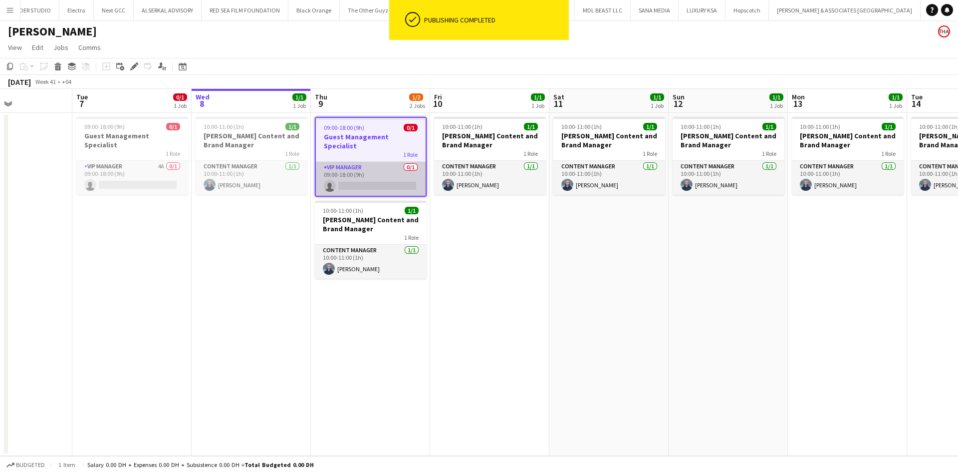
click at [345, 162] on app-card-role "VIP Manager 0/1 09:00-18:00 (9h) single-neutral-actions" at bounding box center [371, 179] width 110 height 34
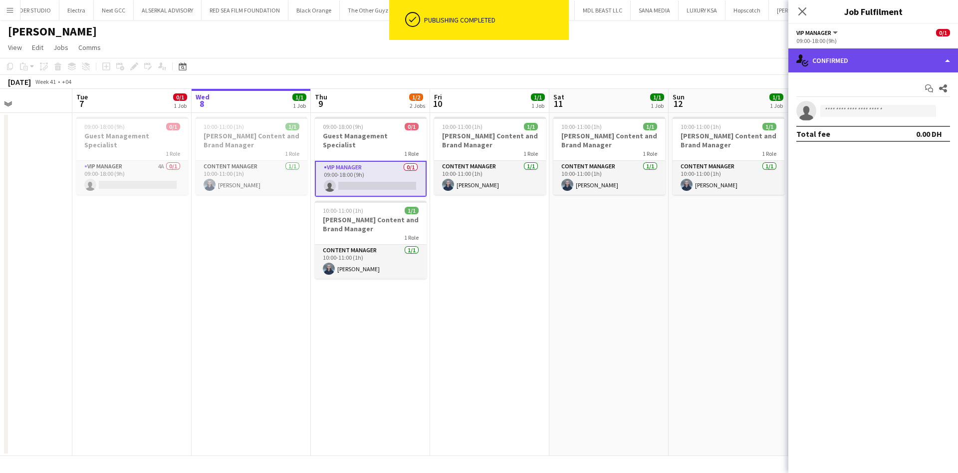
click at [857, 61] on div "single-neutral-actions-check-2 Confirmed" at bounding box center [873, 60] width 170 height 24
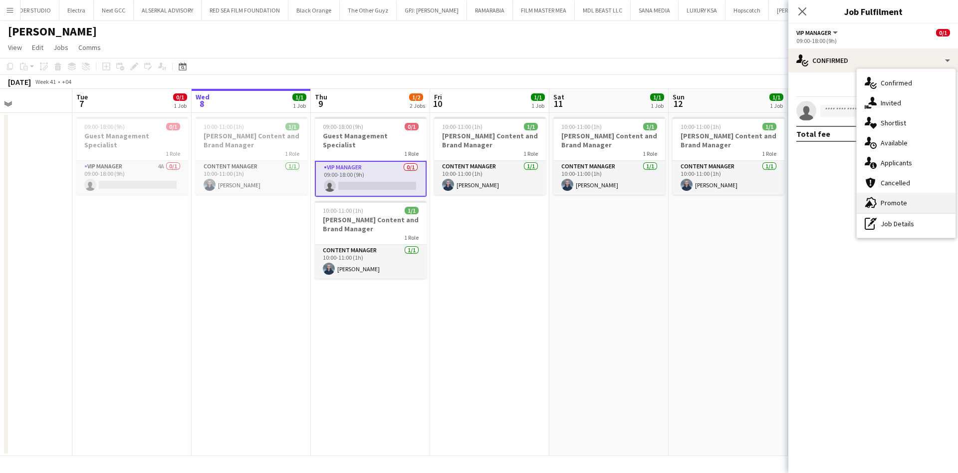
click at [913, 199] on div "advertising-megaphone Promote" at bounding box center [906, 203] width 99 height 20
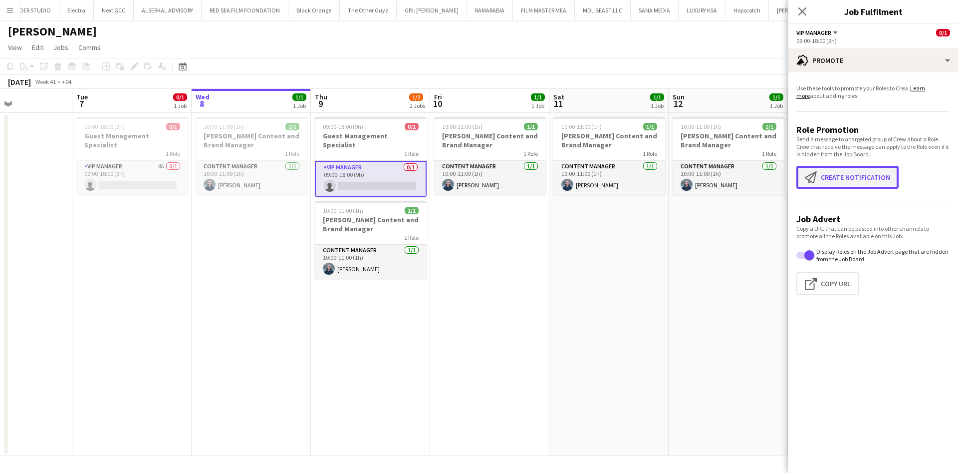
click at [864, 172] on button "Create notification Create notification" at bounding box center [847, 177] width 102 height 23
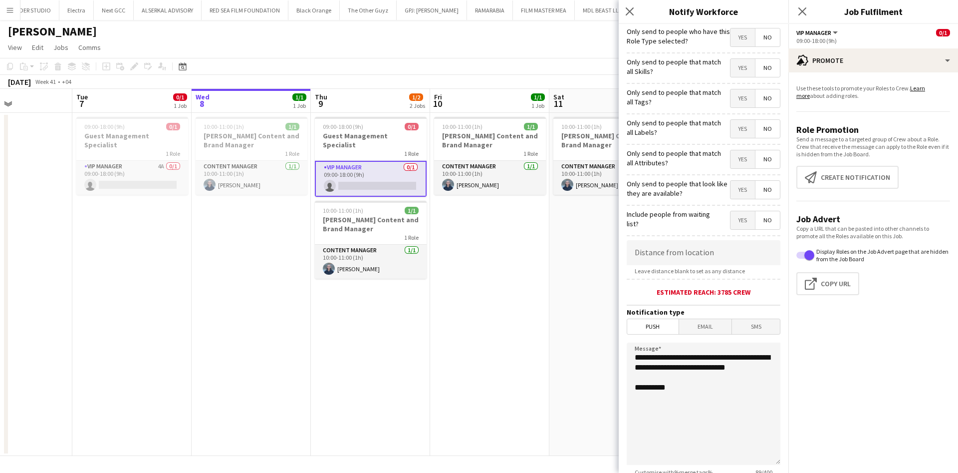
click at [730, 39] on span "Yes" at bounding box center [742, 37] width 24 height 18
click at [760, 33] on span "No" at bounding box center [767, 37] width 24 height 18
drag, startPoint x: 636, startPoint y: 360, endPoint x: 689, endPoint y: 375, distance: 54.6
click at [689, 375] on textarea "**********" at bounding box center [704, 403] width 154 height 122
paste textarea "**********"
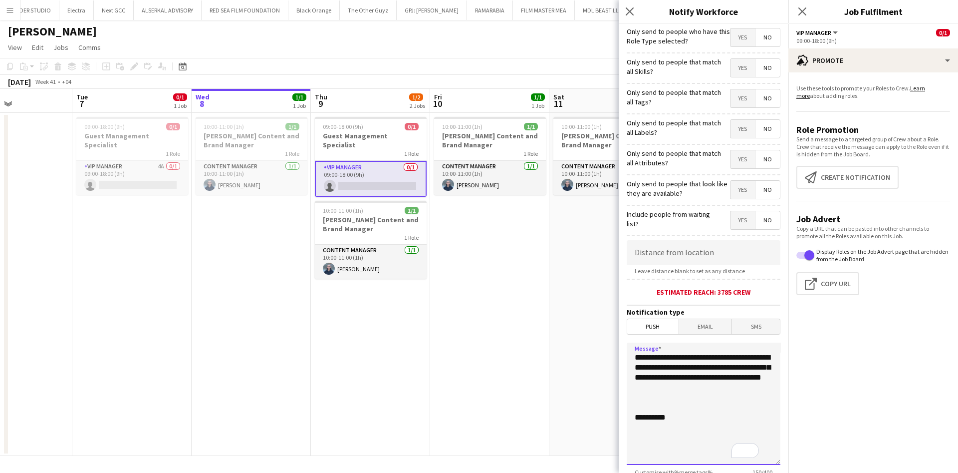
paste textarea "**********"
type textarea "**********"
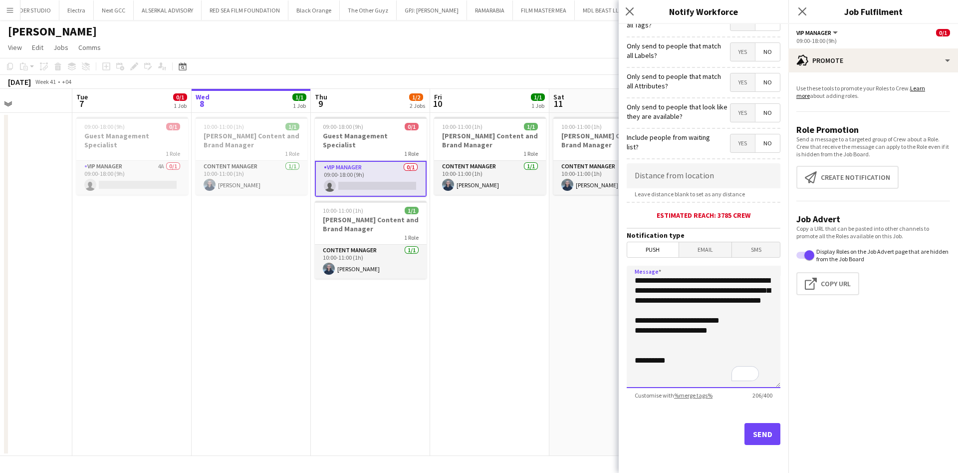
scroll to position [77, 0]
click at [747, 437] on button "Send" at bounding box center [762, 434] width 36 height 22
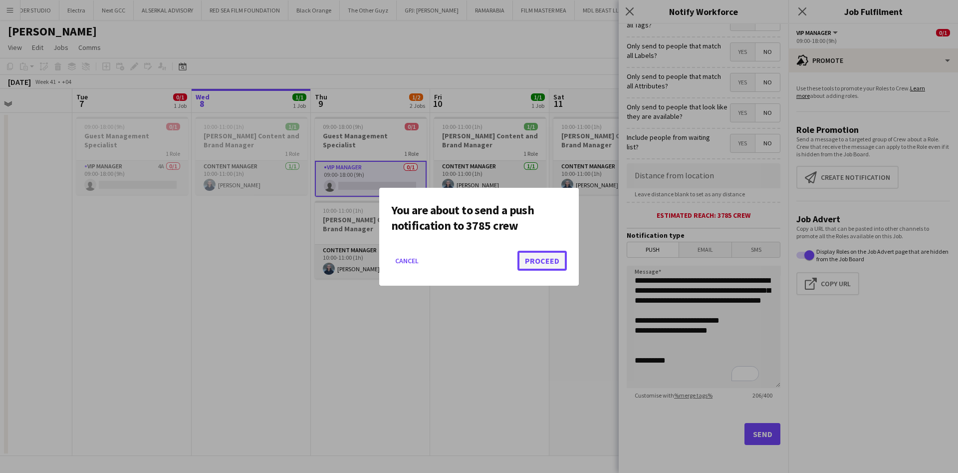
click at [527, 258] on button "Proceed" at bounding box center [541, 260] width 49 height 20
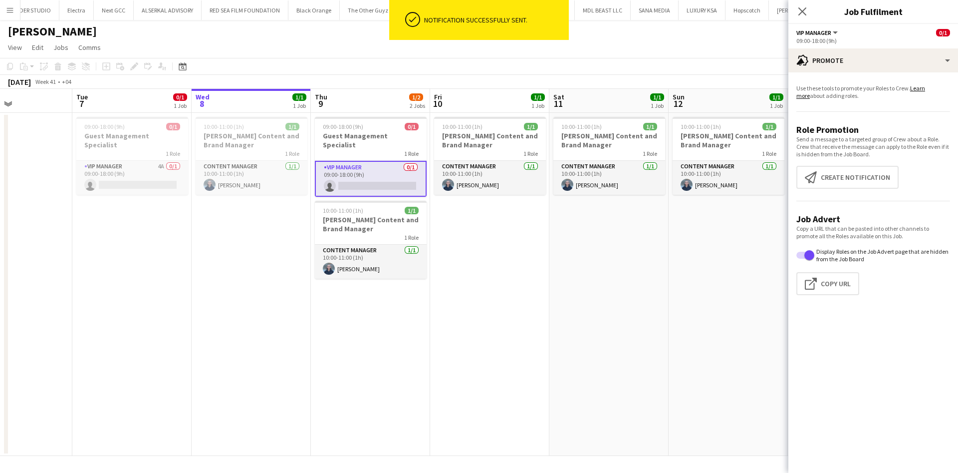
click at [447, 249] on app-date-cell "10:00-11:00 (1h) 1/1 [PERSON_NAME] Content and Brand Manager 1 Role Content Man…" at bounding box center [489, 284] width 119 height 343
